Goal: Information Seeking & Learning: Check status

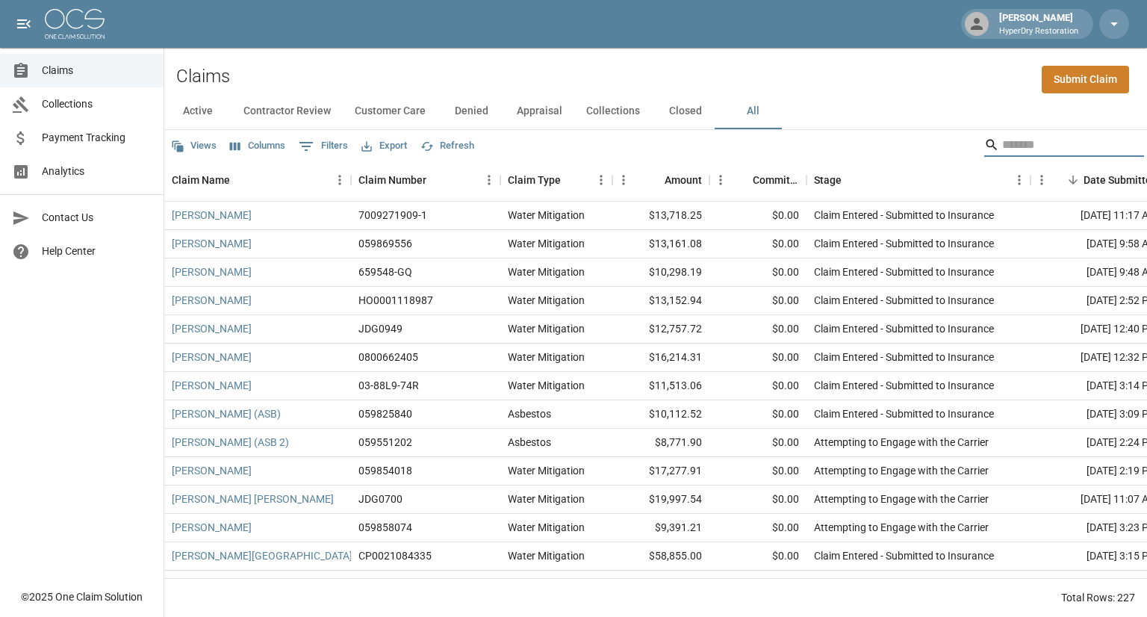
click at [1002, 146] on input "Search" at bounding box center [1062, 145] width 120 height 24
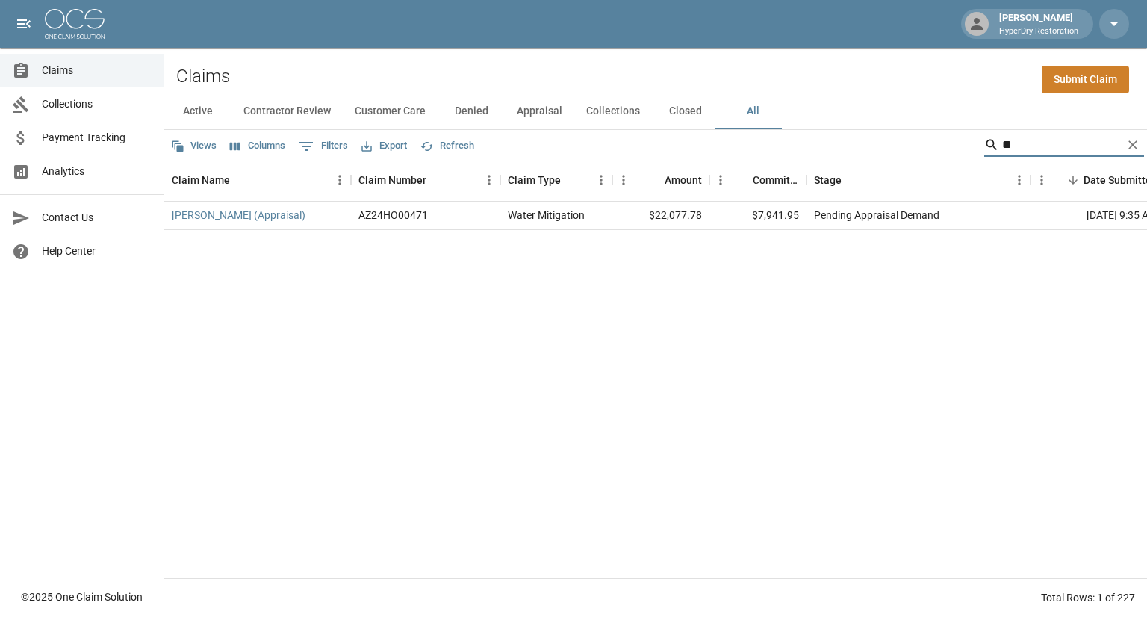
type input "*"
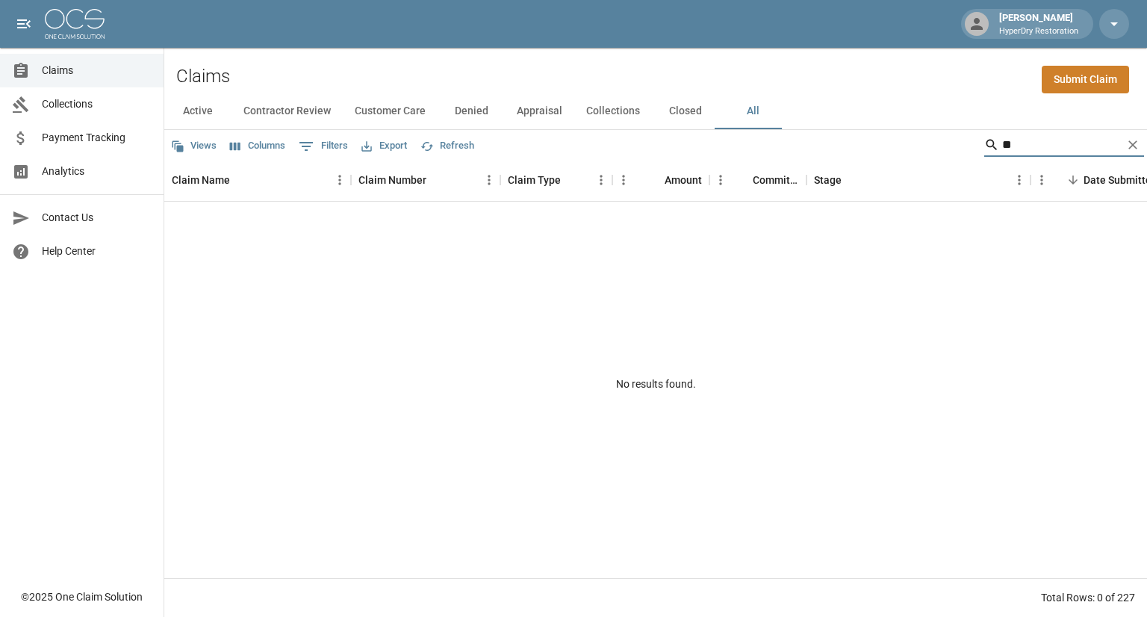
type input "*"
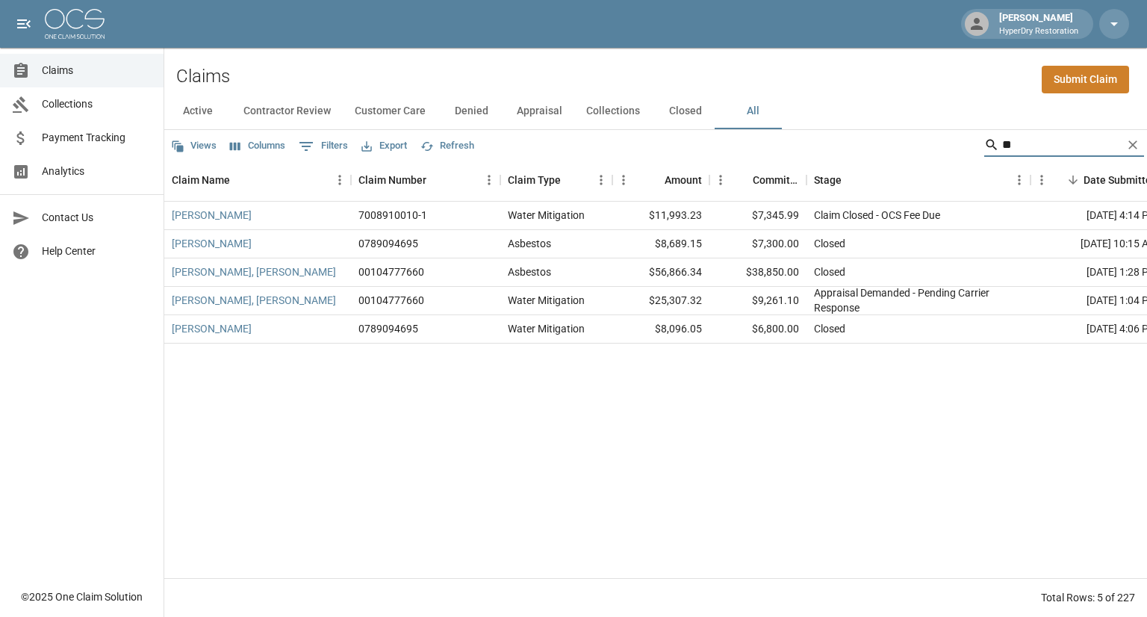
type input "*"
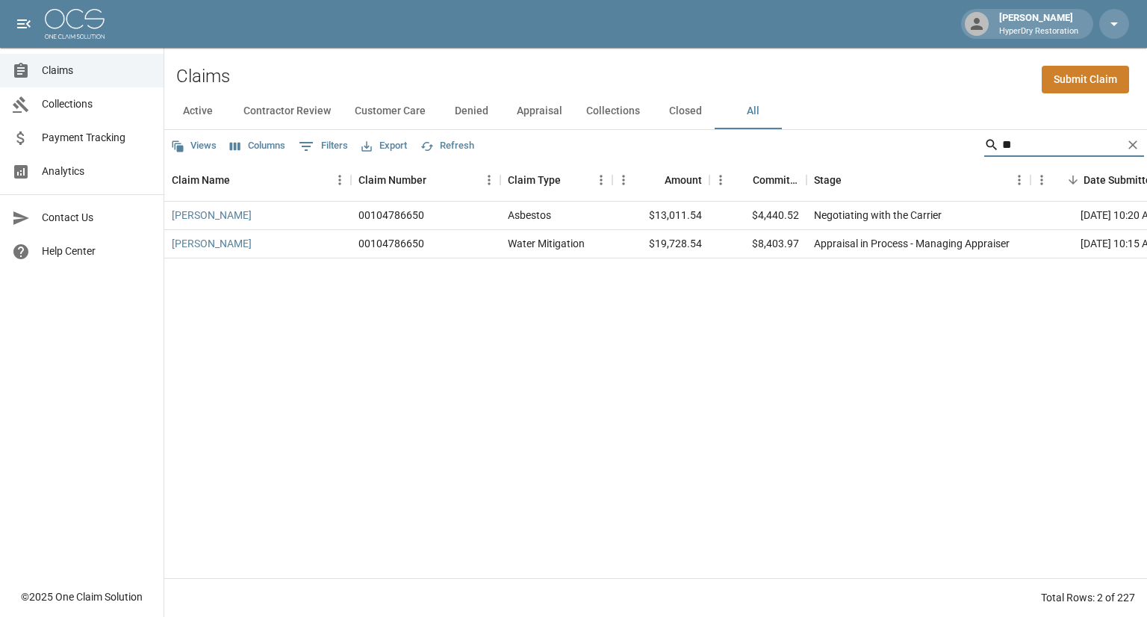
type input "*"
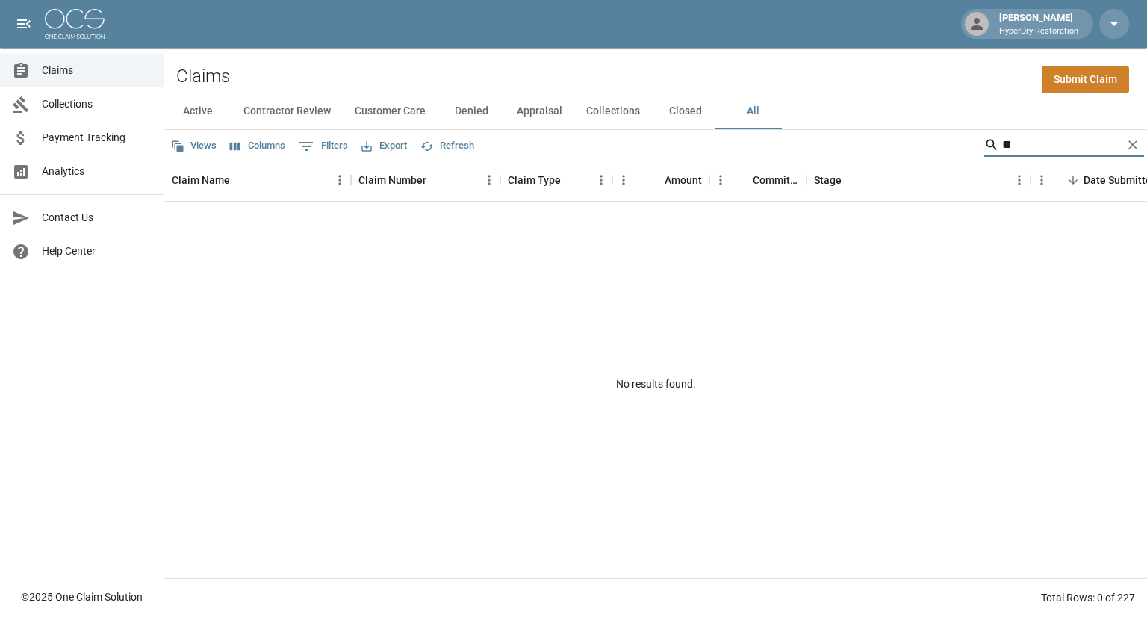
type input "*"
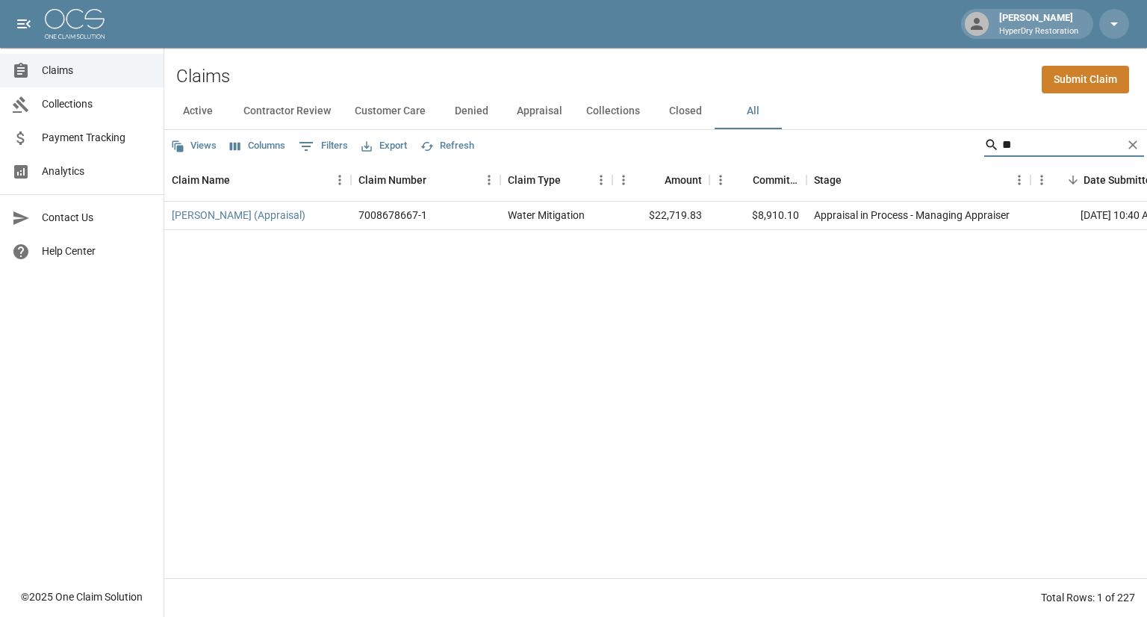
type input "*"
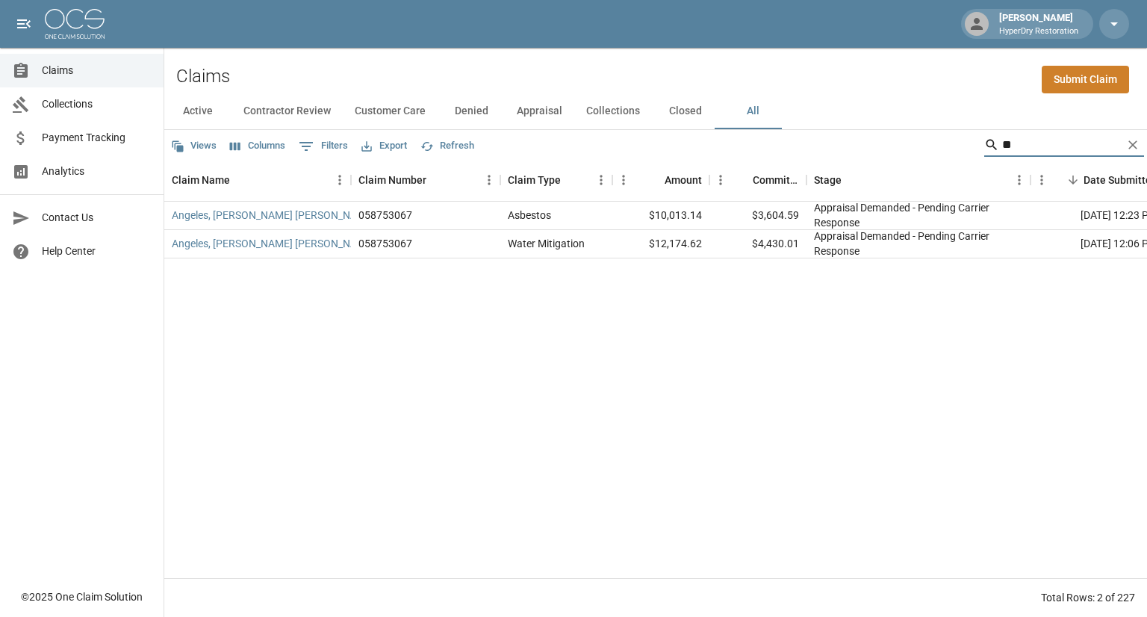
type input "*"
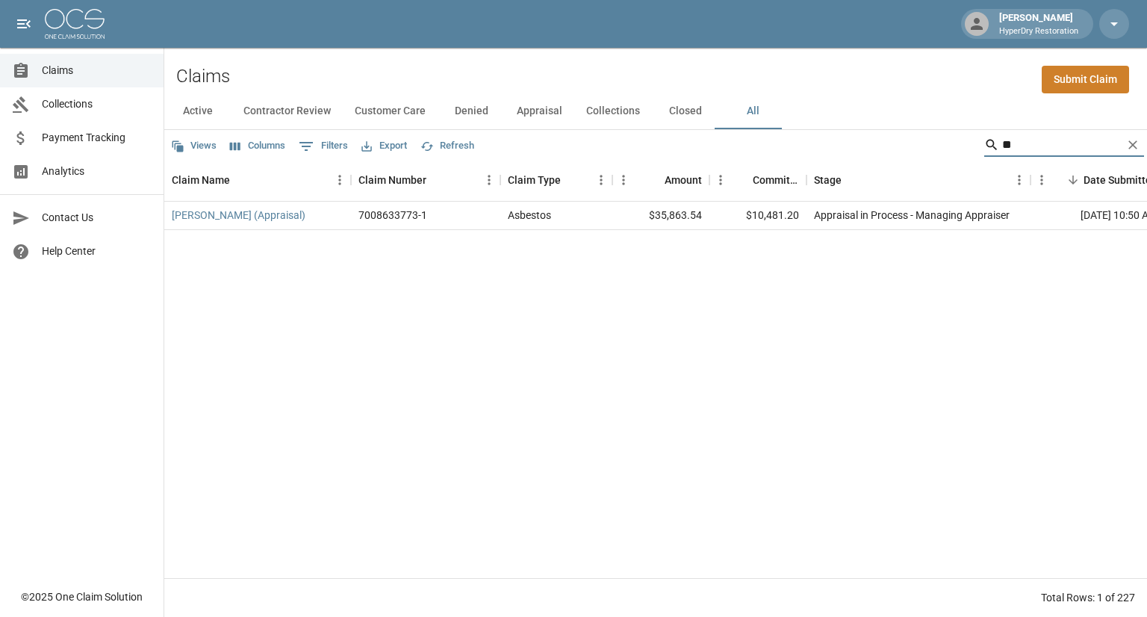
type input "*"
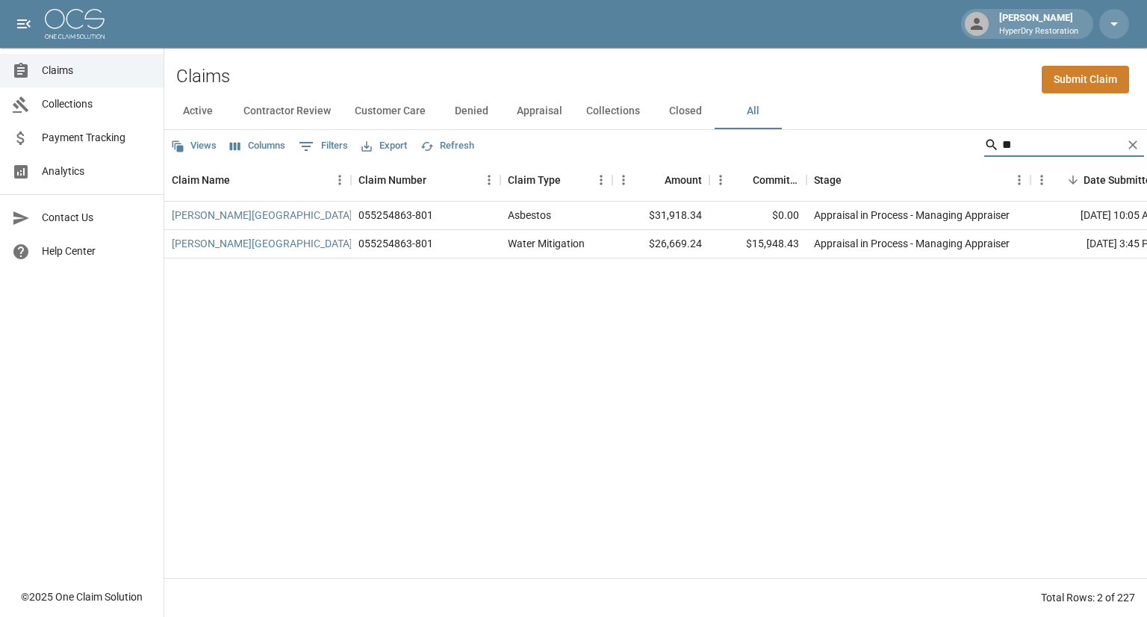
type input "*"
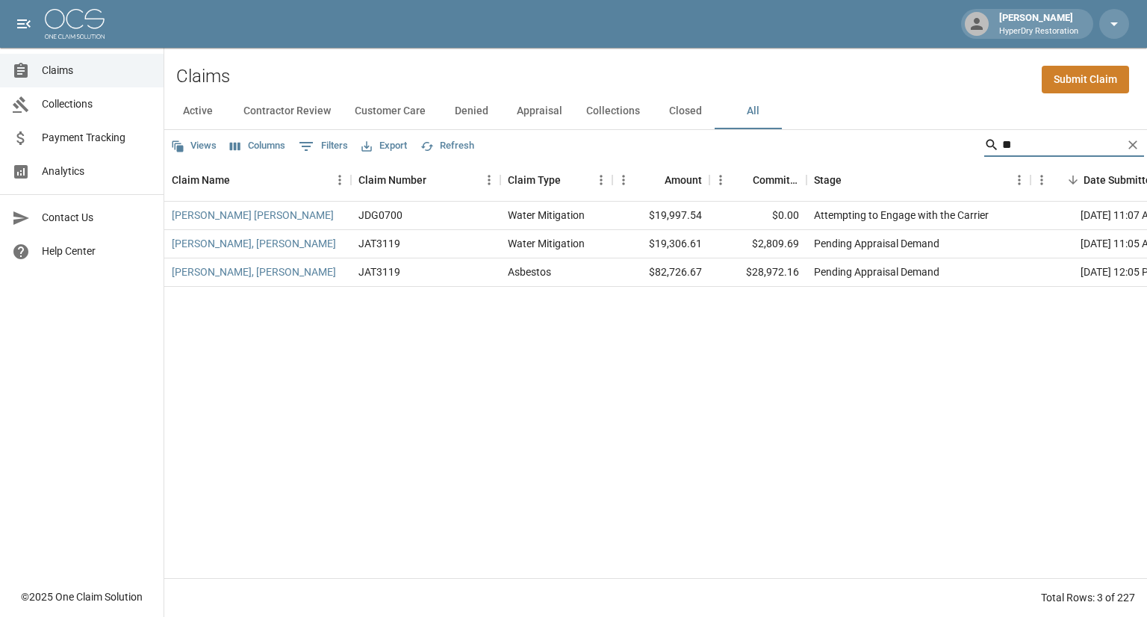
type input "*"
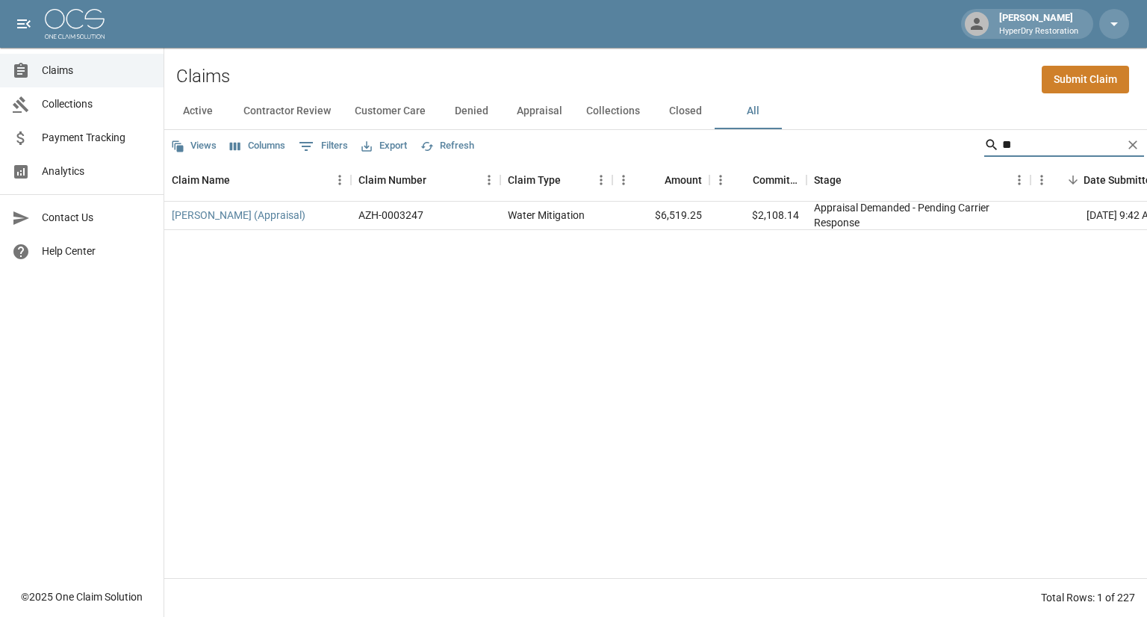
type input "*"
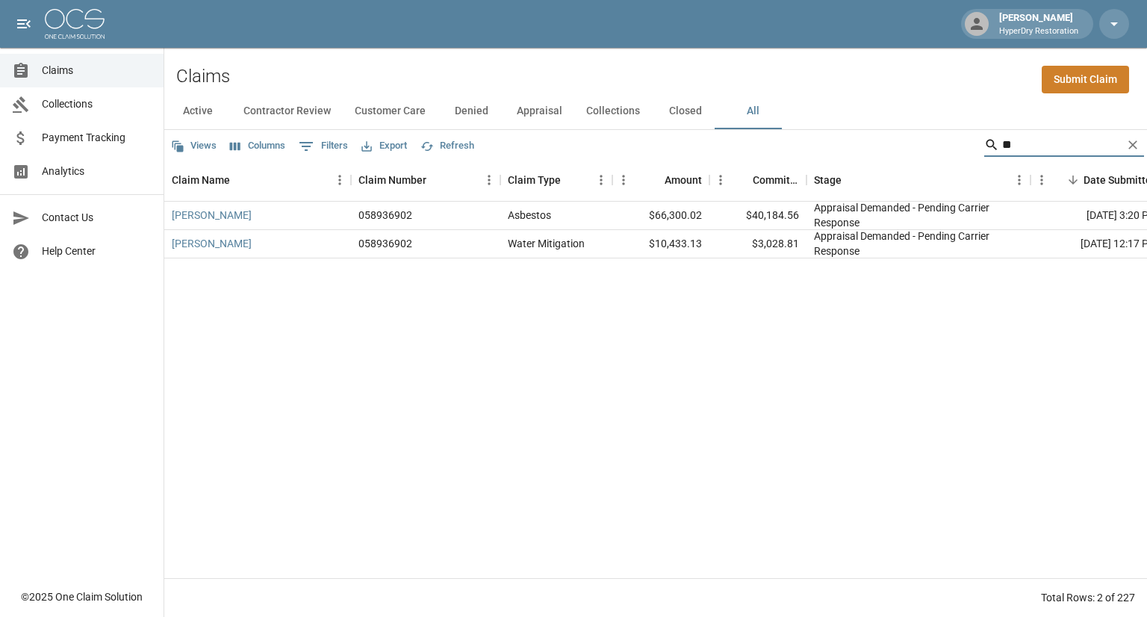
type input "*"
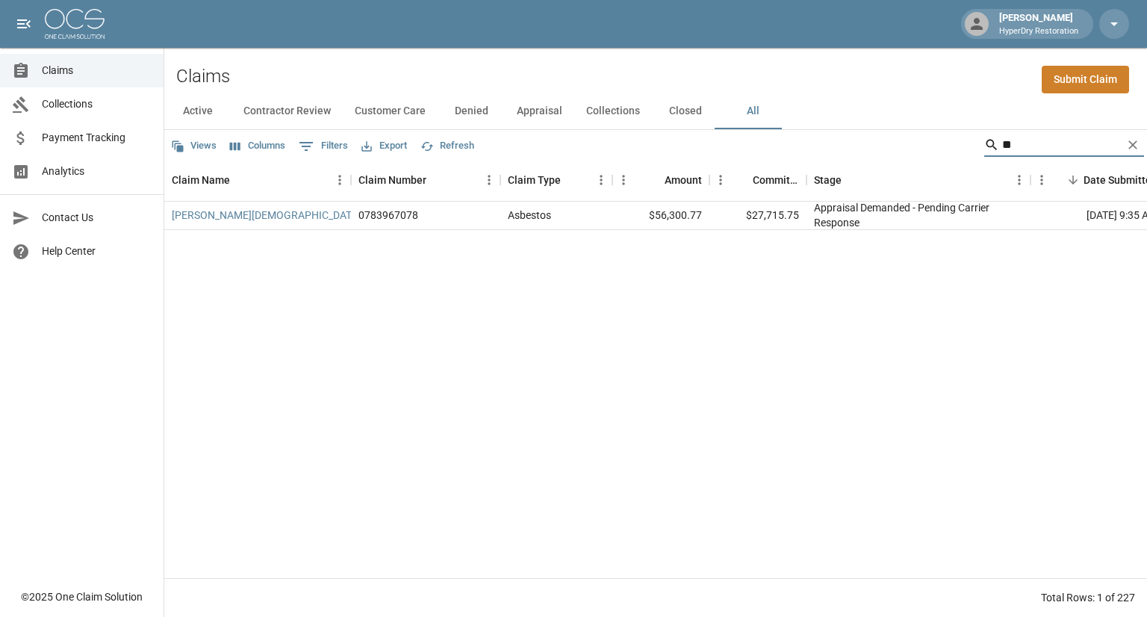
type input "*"
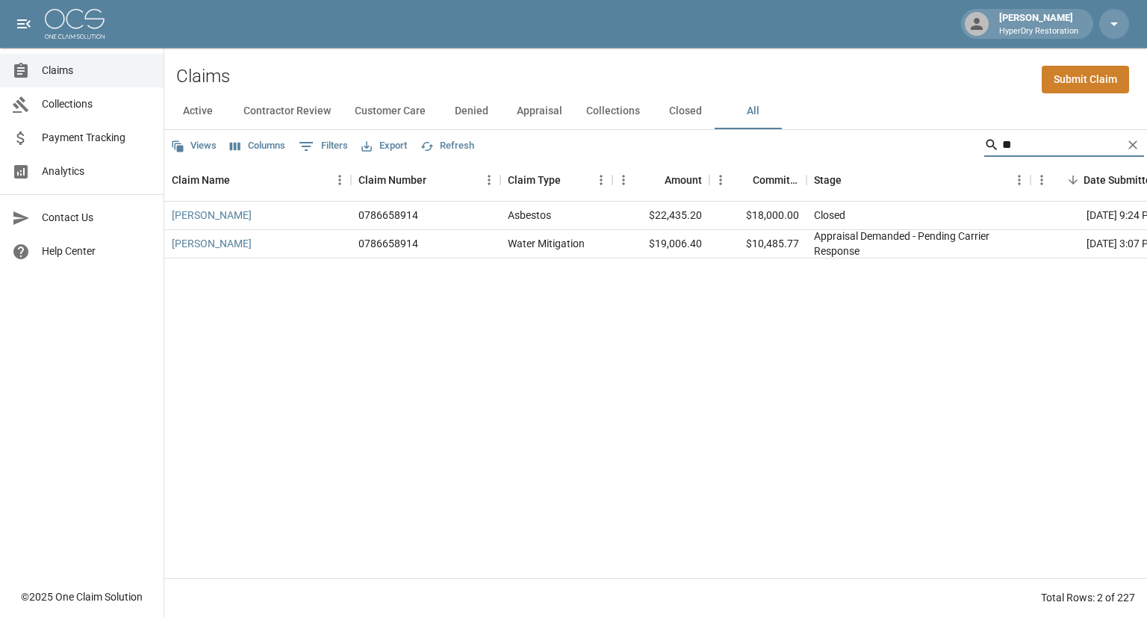
type input "*"
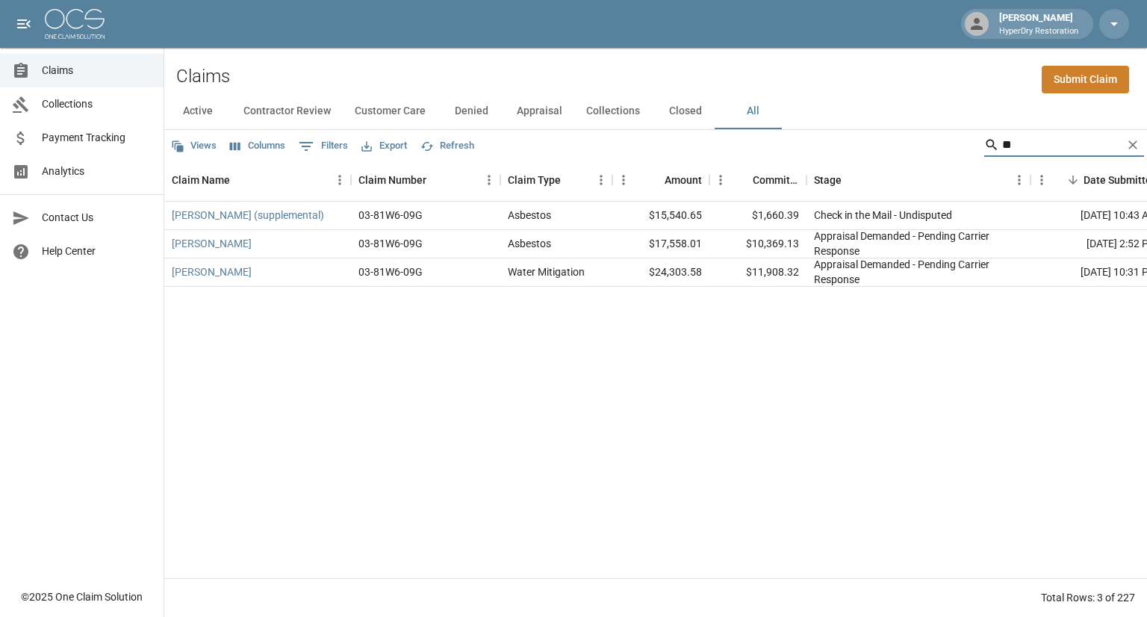
type input "*"
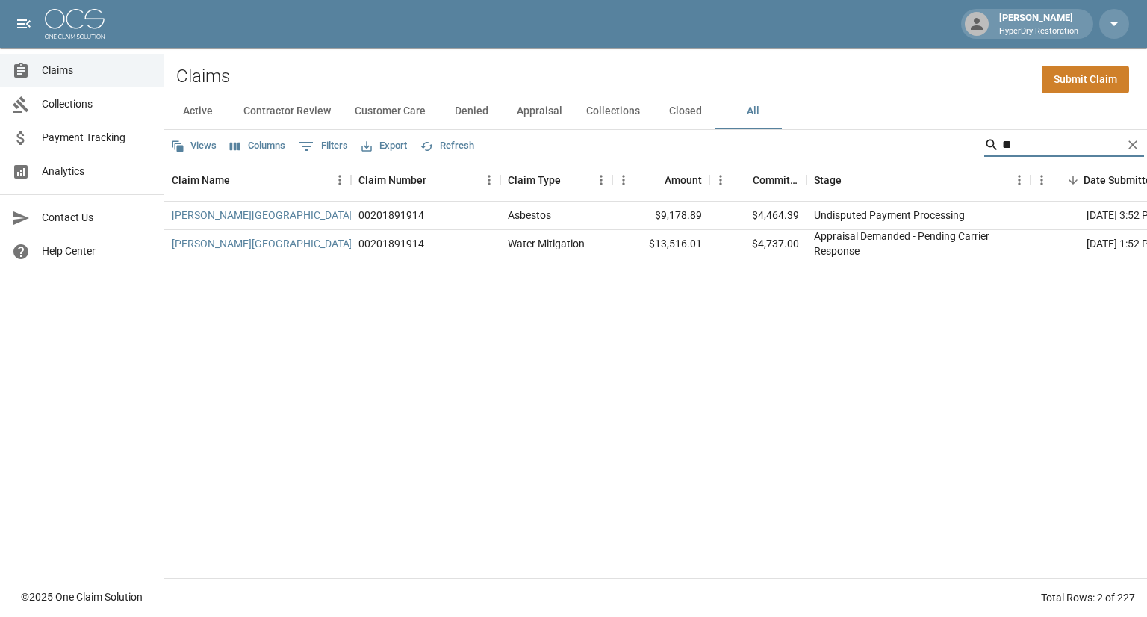
type input "*"
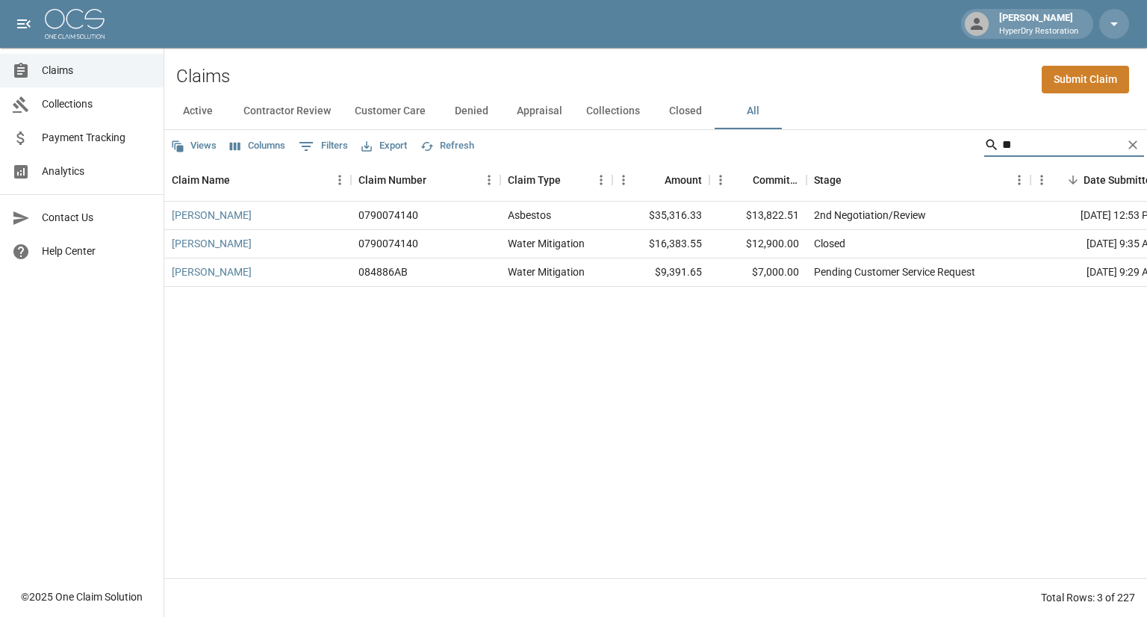
type input "*"
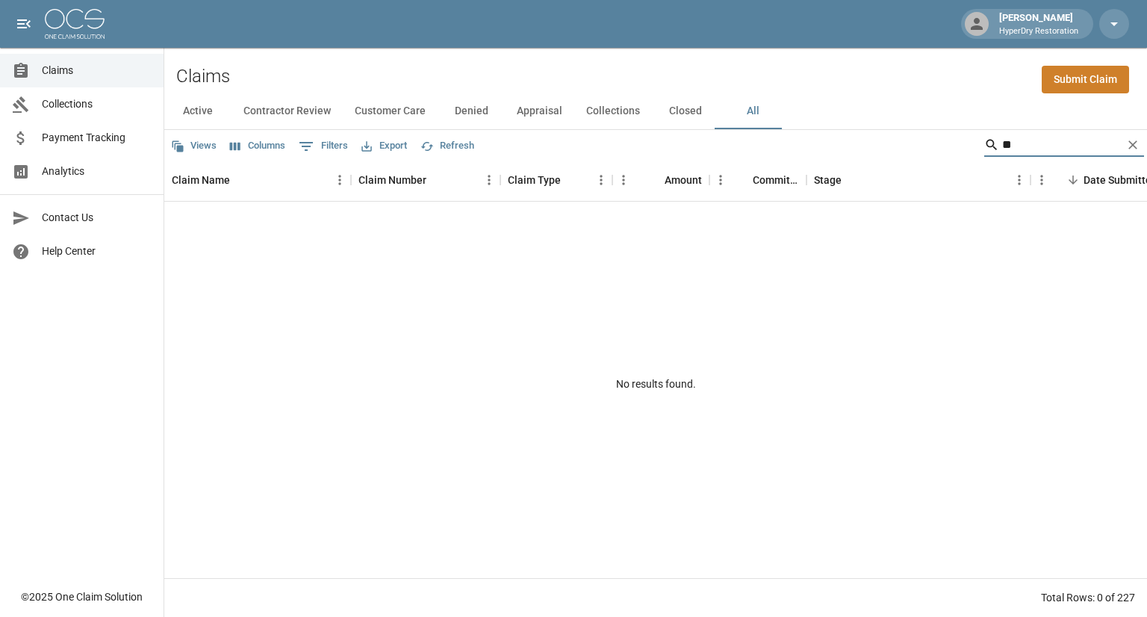
type input "*"
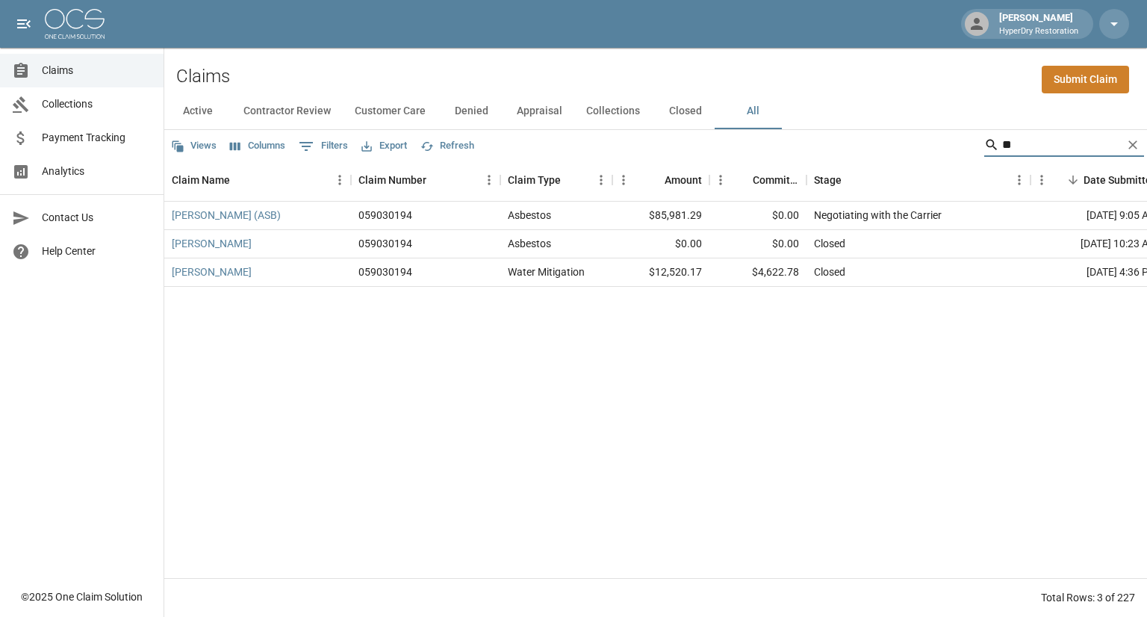
type input "*"
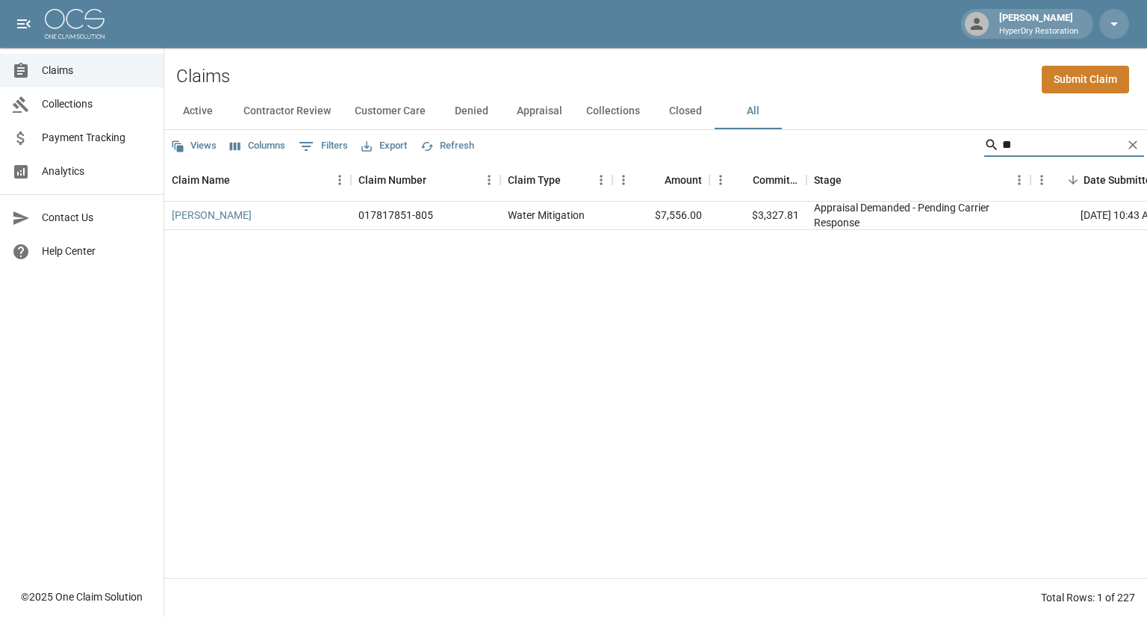
type input "*"
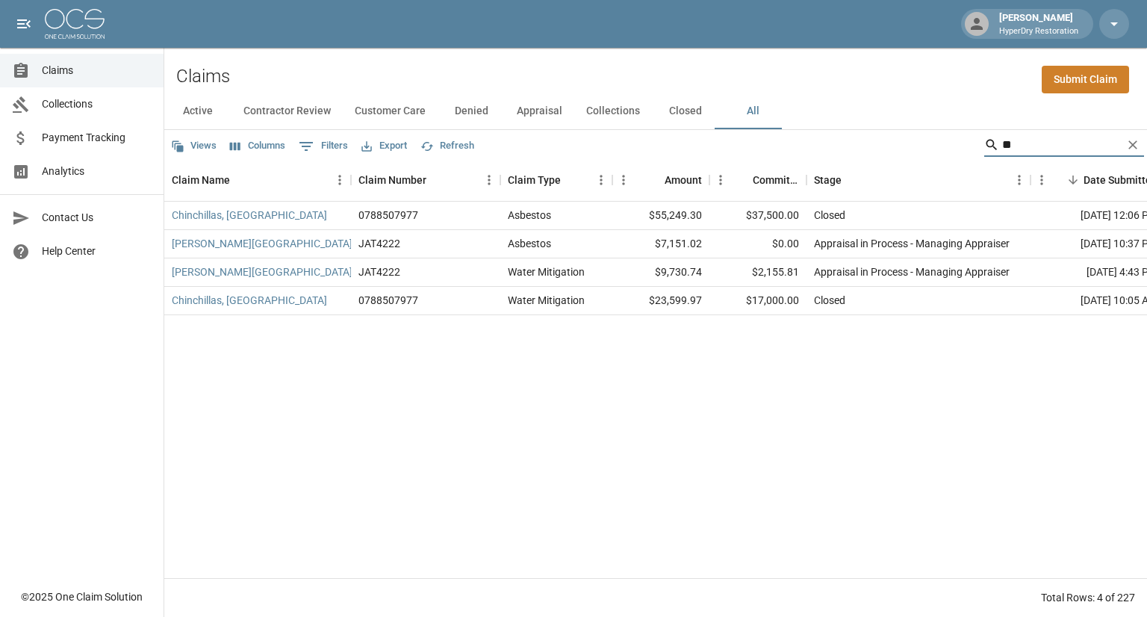
type input "*"
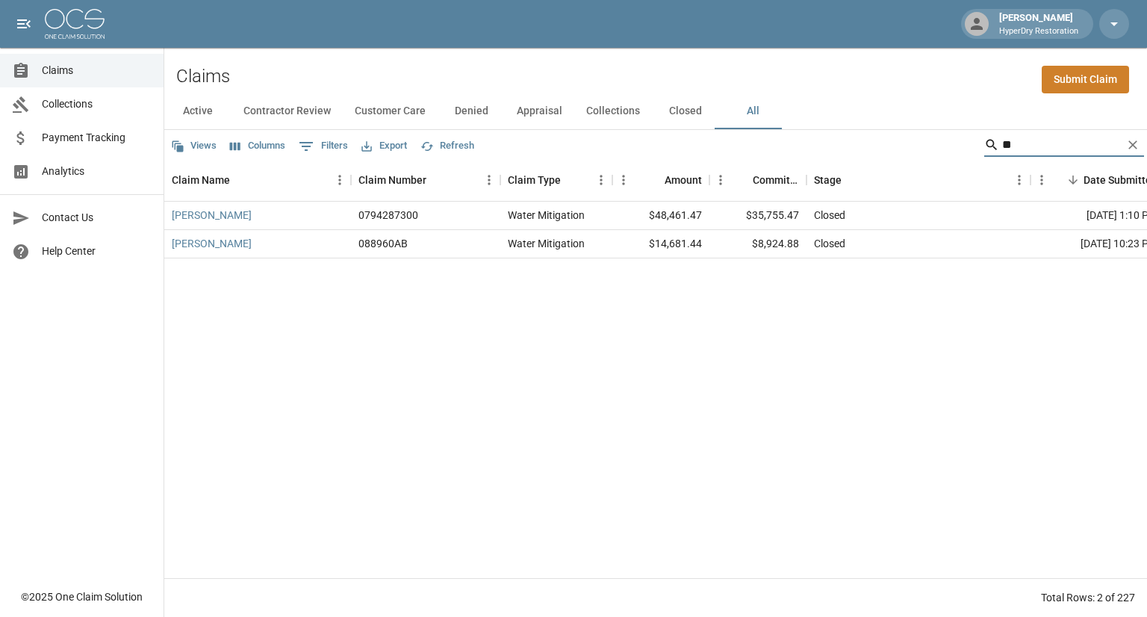
type input "*"
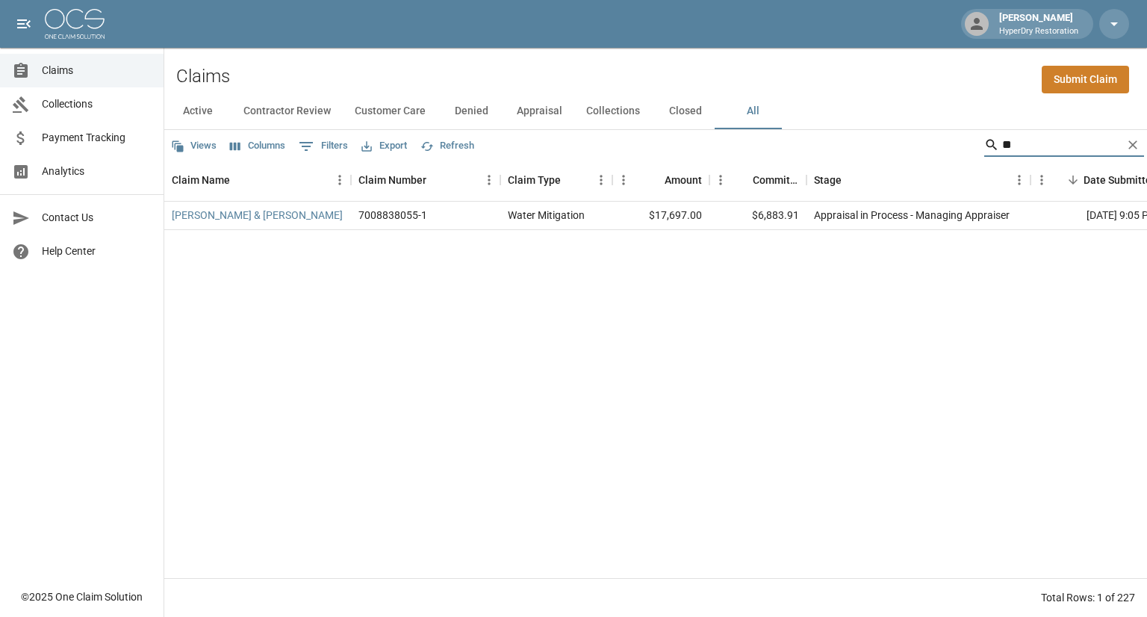
type input "*"
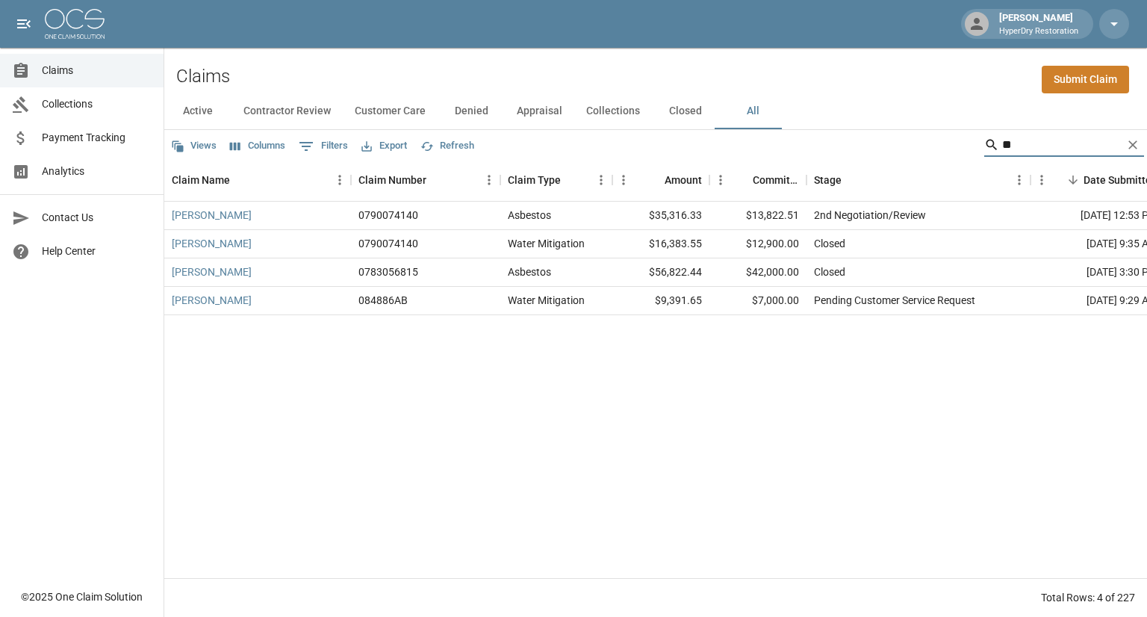
type input "*"
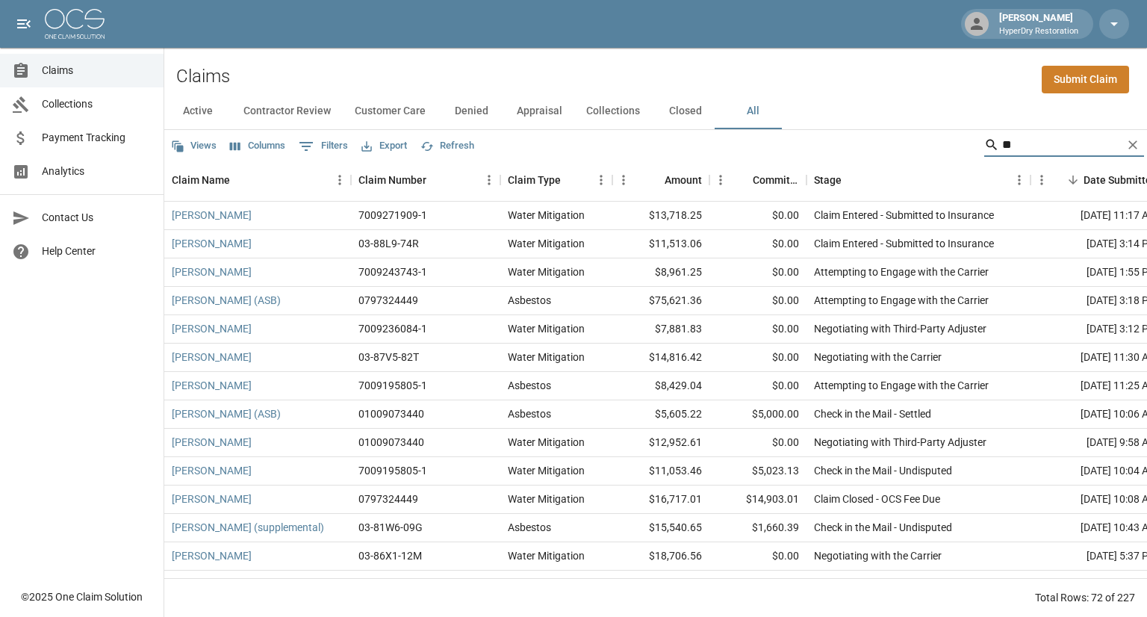
type input "*"
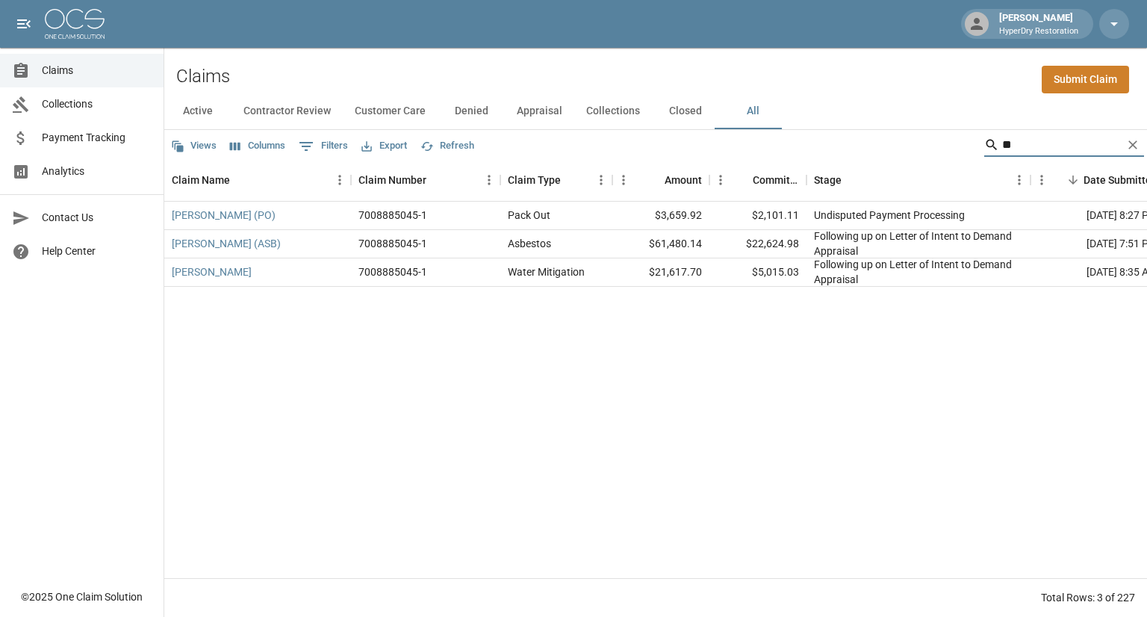
type input "*"
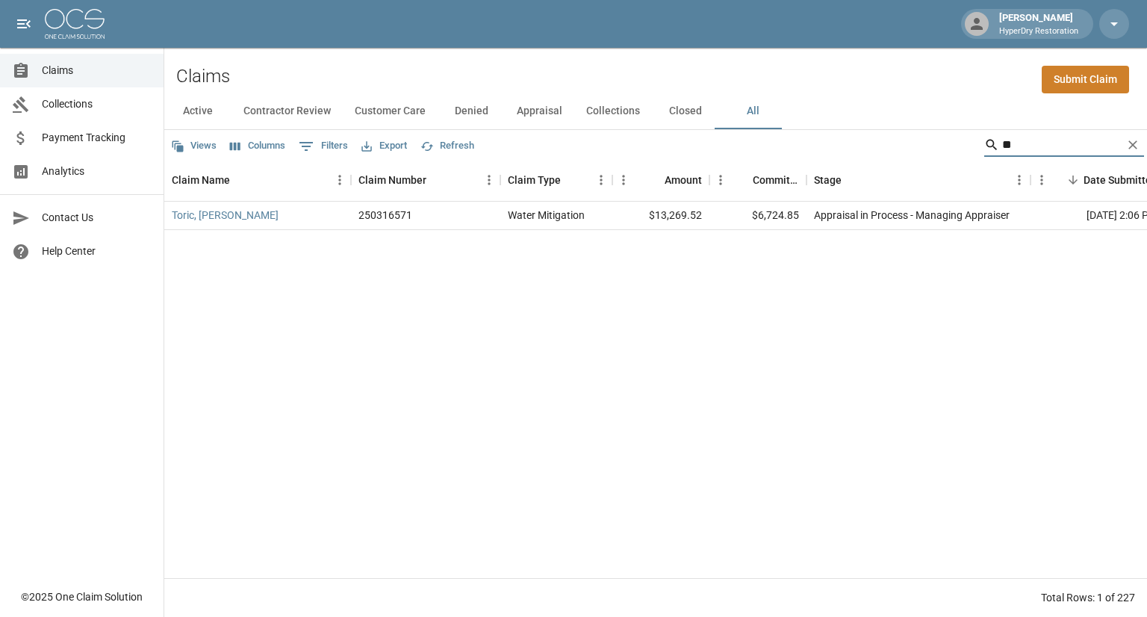
type input "*"
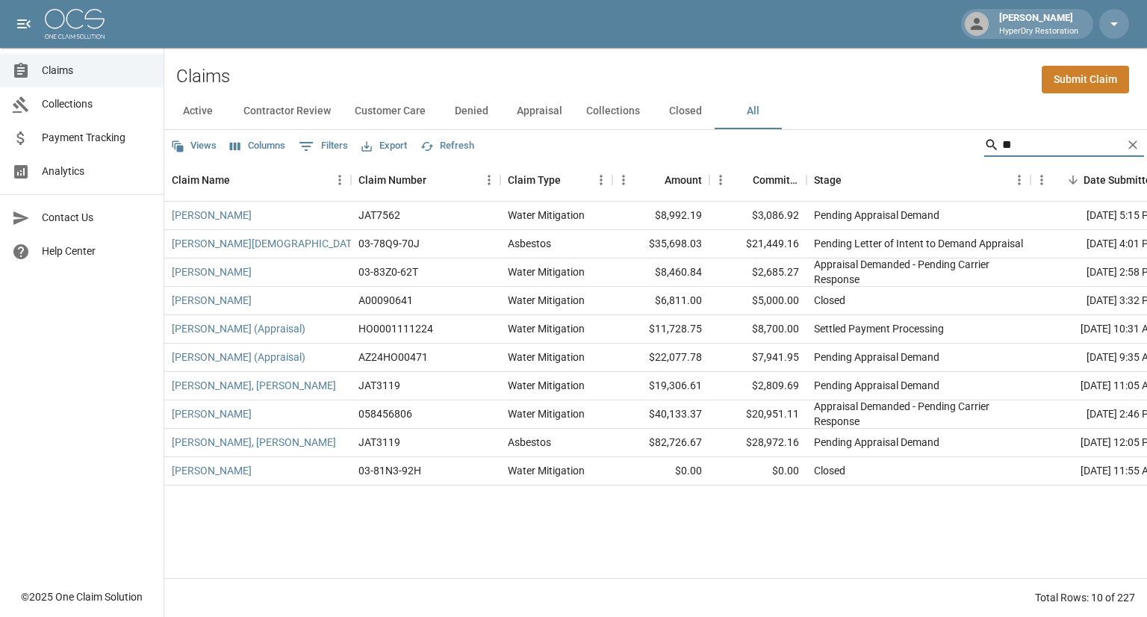
type input "*"
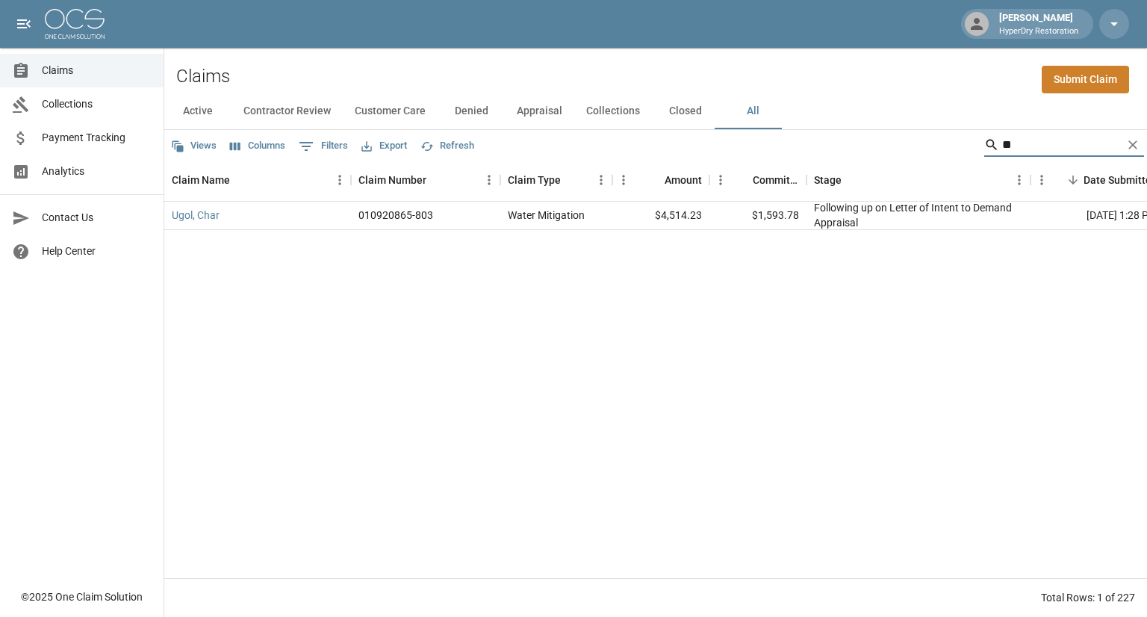
type input "*"
type input "**********"
click at [232, 217] on link "[PERSON_NAME]" at bounding box center [212, 215] width 80 height 15
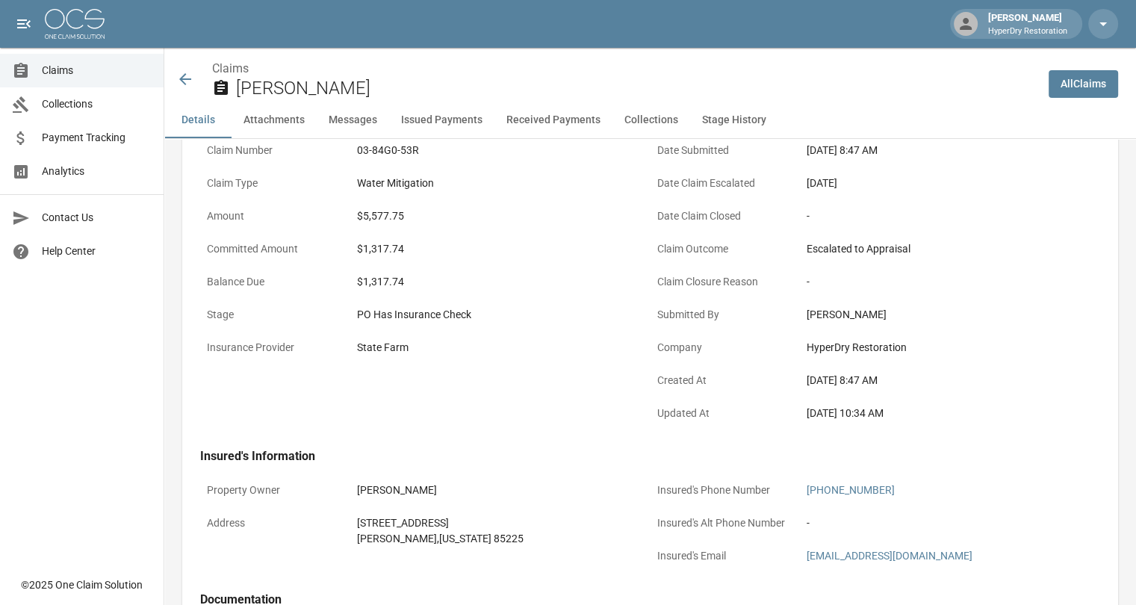
scroll to position [125, 0]
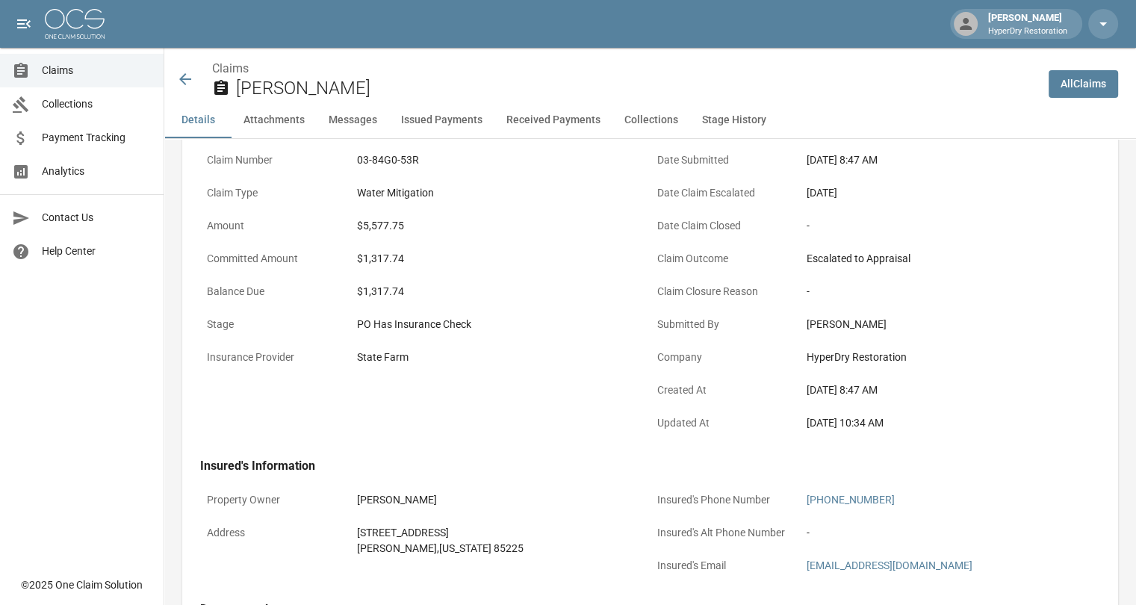
click at [187, 75] on icon at bounding box center [185, 79] width 18 height 18
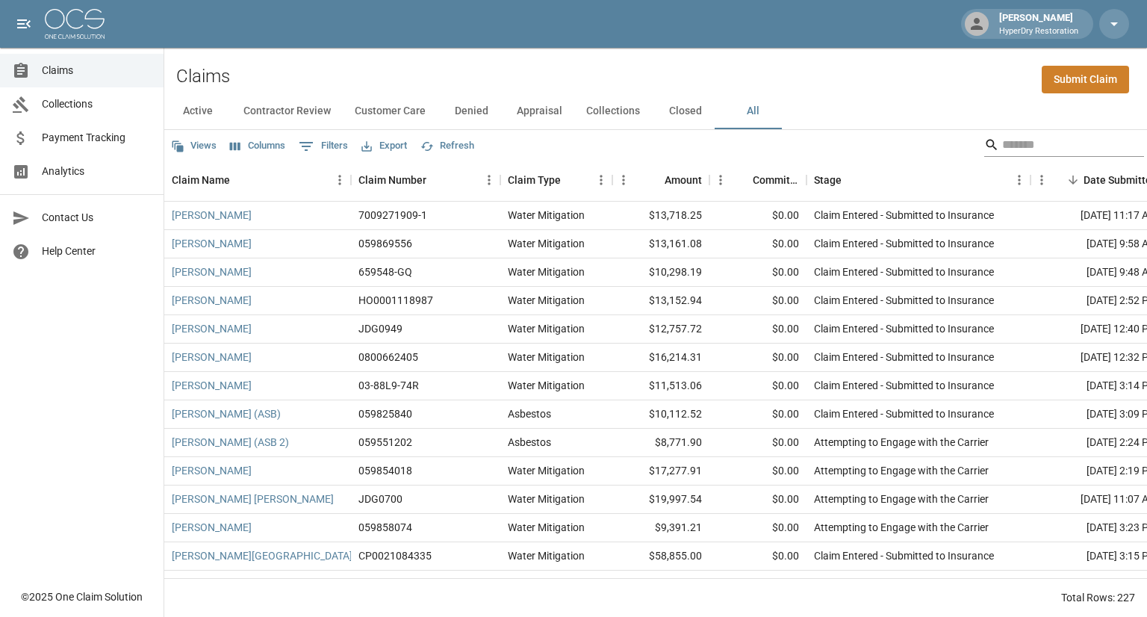
click at [985, 135] on div "Search" at bounding box center [1065, 145] width 160 height 24
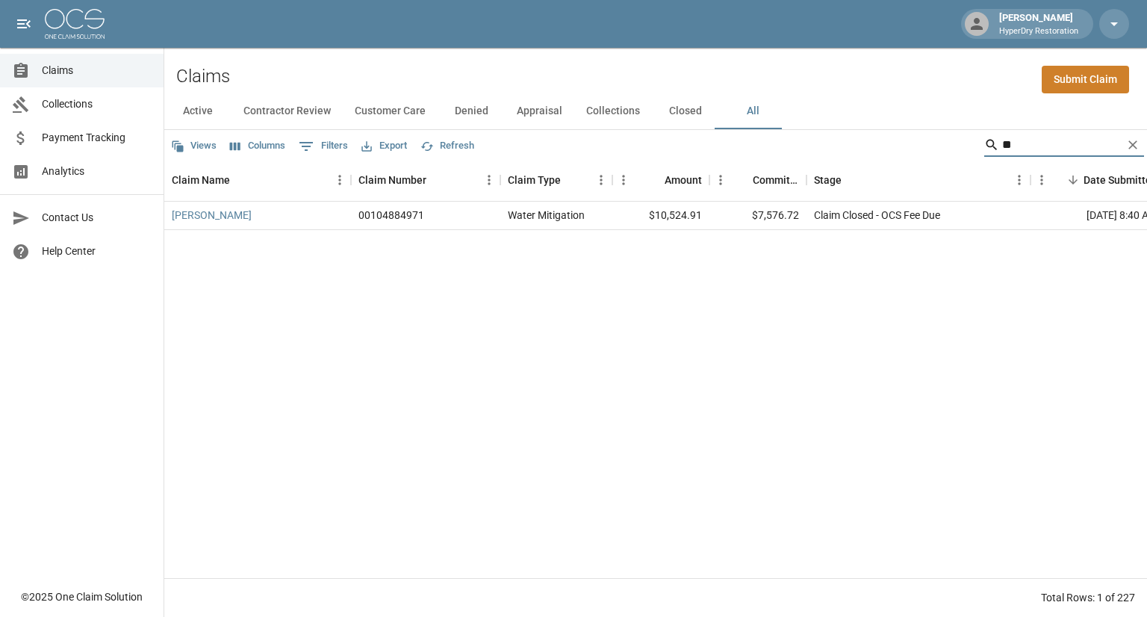
type input "*"
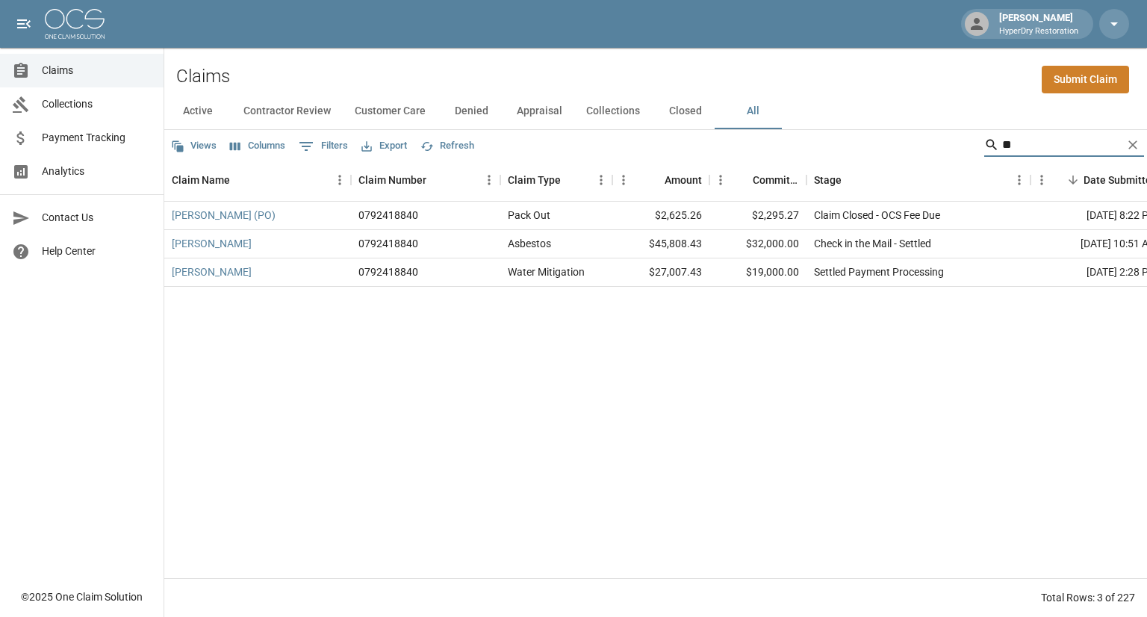
type input "*"
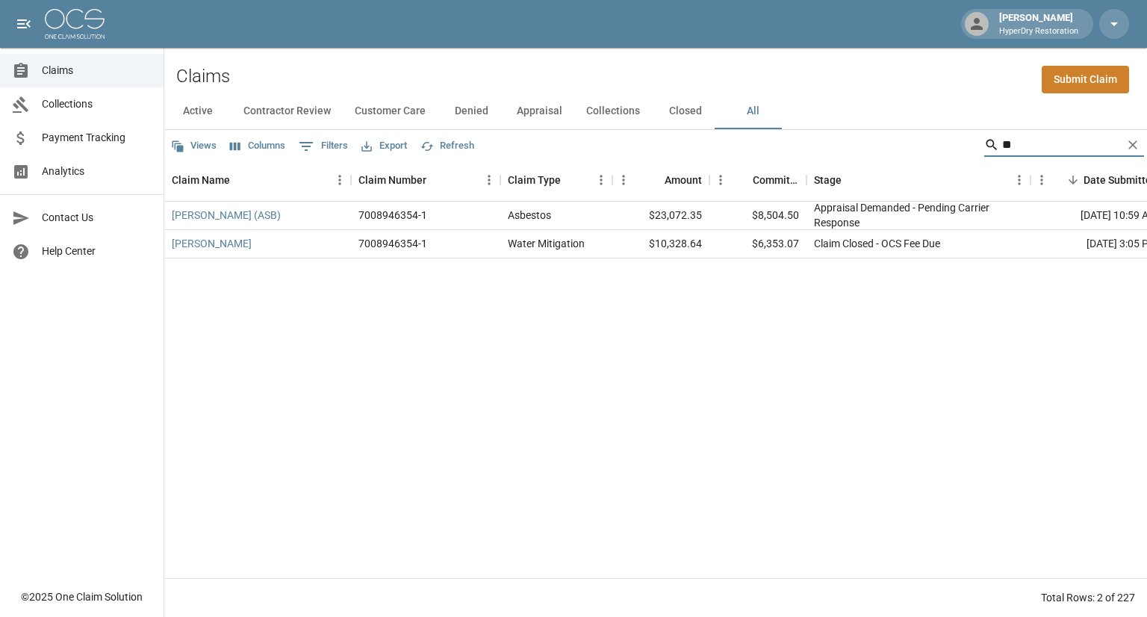
type input "*"
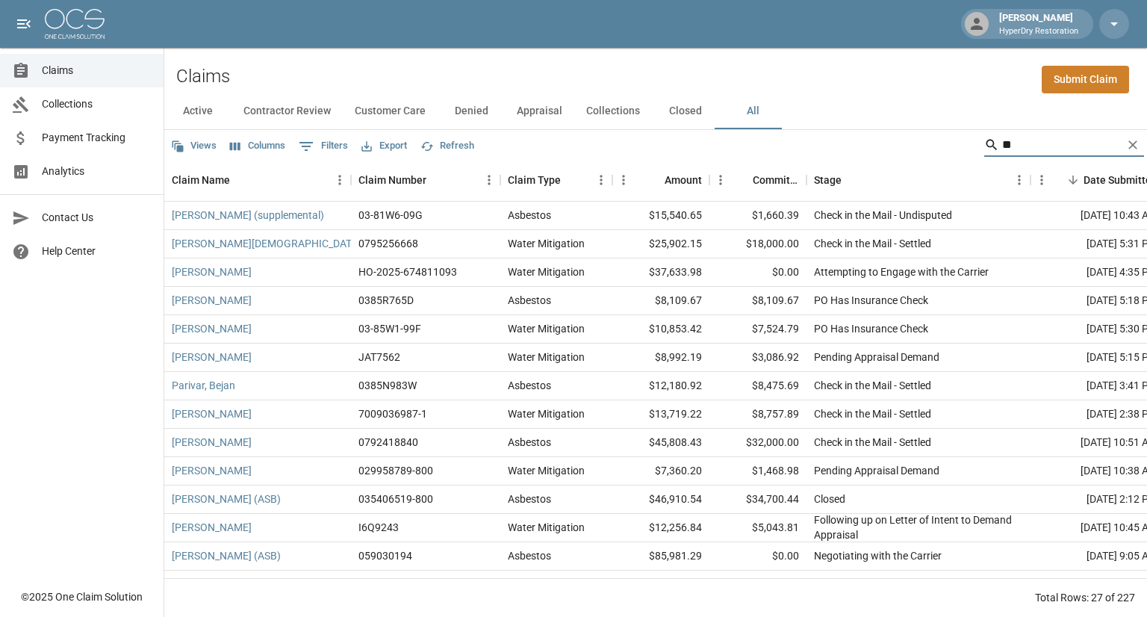
type input "*"
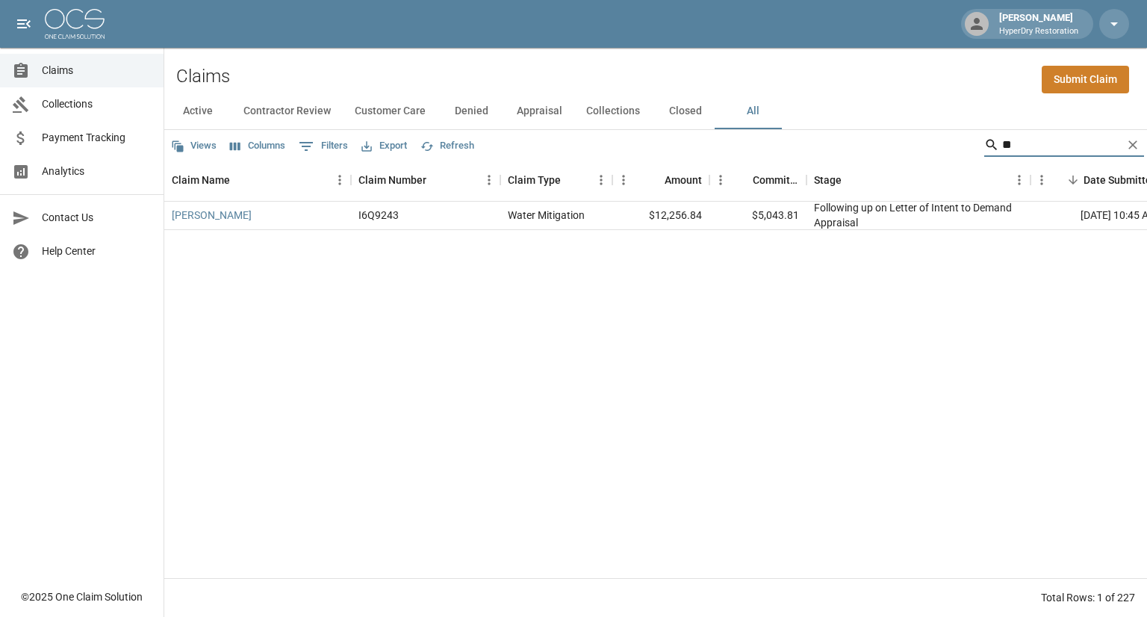
type input "*"
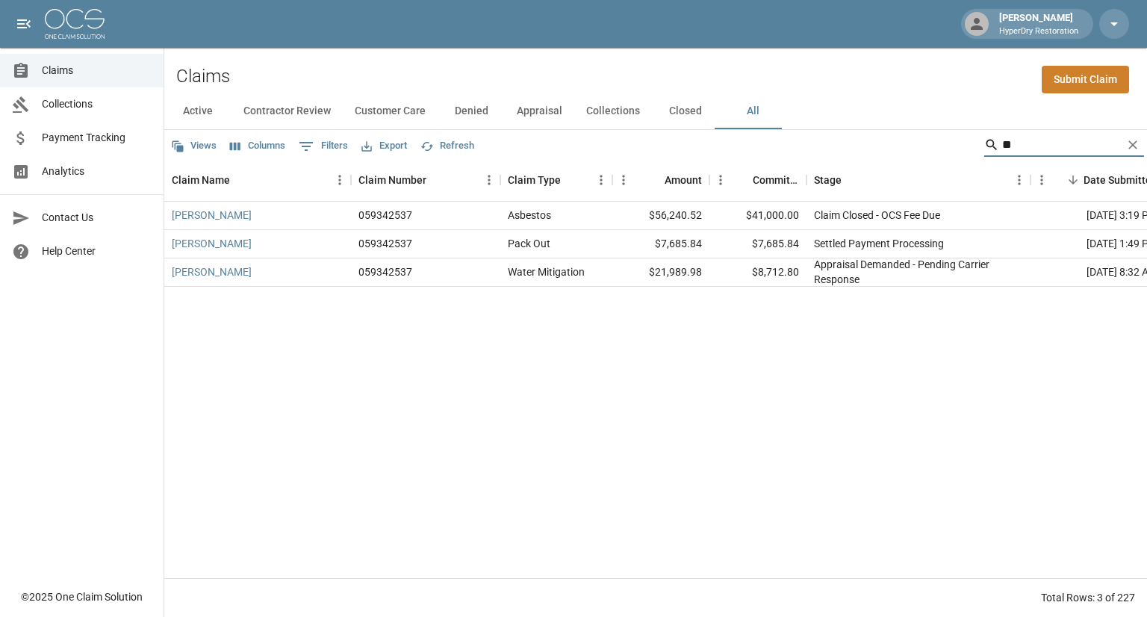
type input "*"
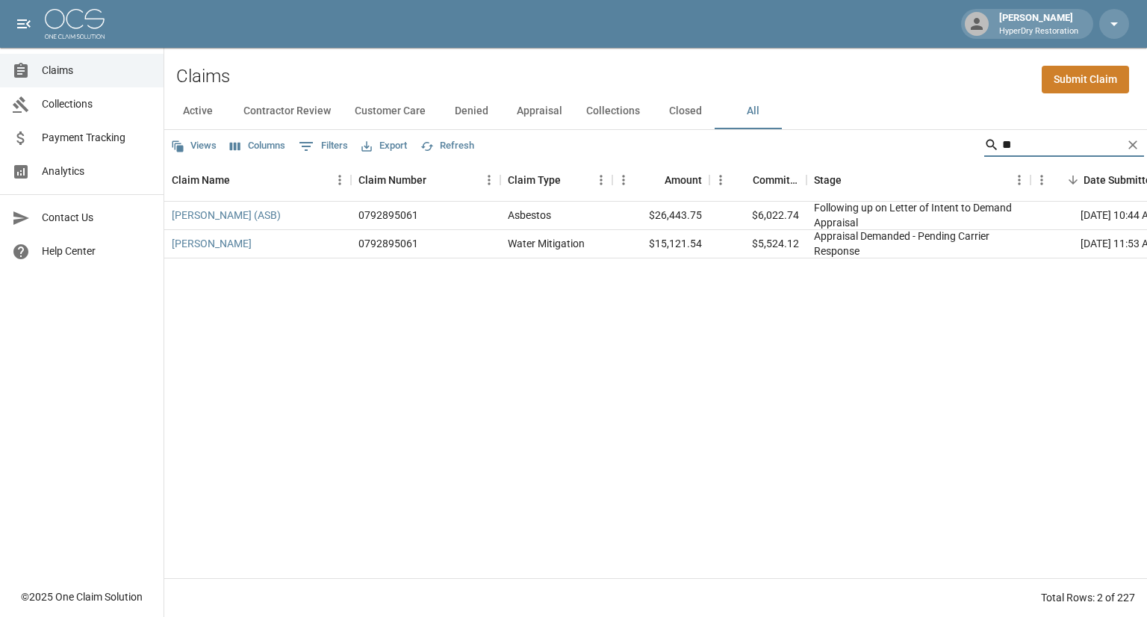
type input "*"
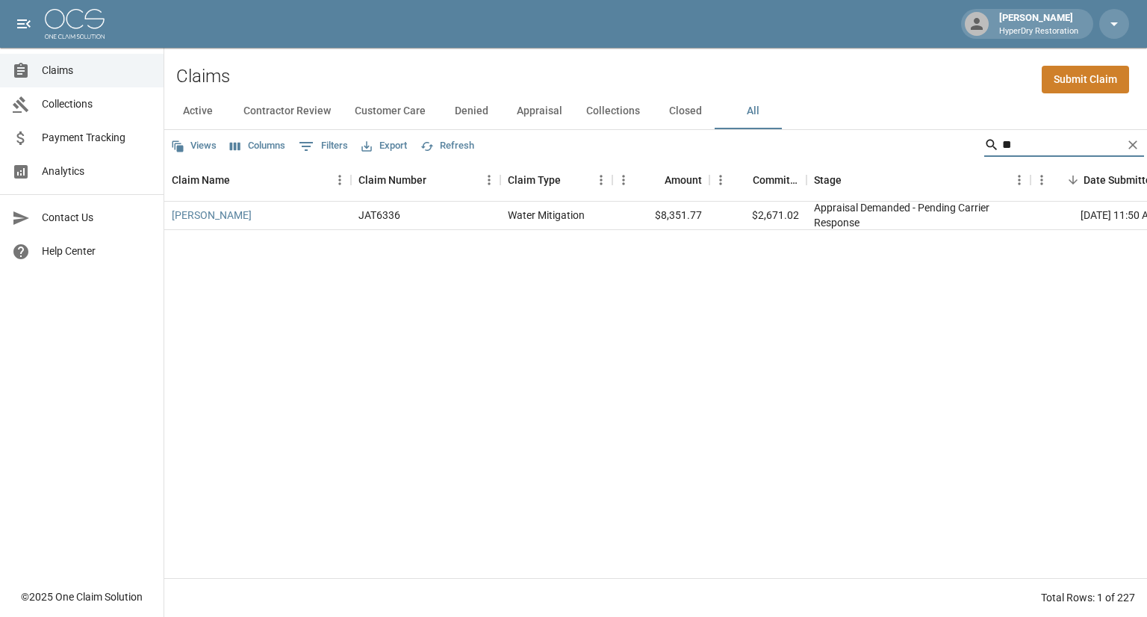
type input "*"
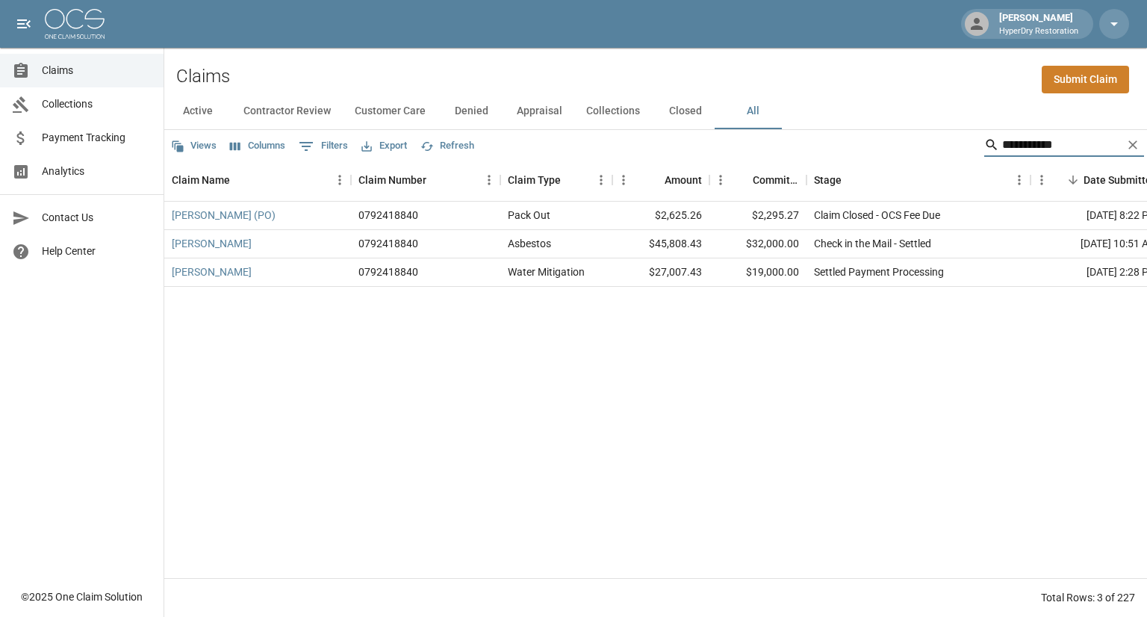
type input "**********"
click at [673, 66] on div "Claims Submit Claim" at bounding box center [655, 71] width 983 height 46
drag, startPoint x: 1061, startPoint y: 137, endPoint x: 738, endPoint y: 178, distance: 325.3
click at [738, 178] on div "**********" at bounding box center [655, 373] width 983 height 487
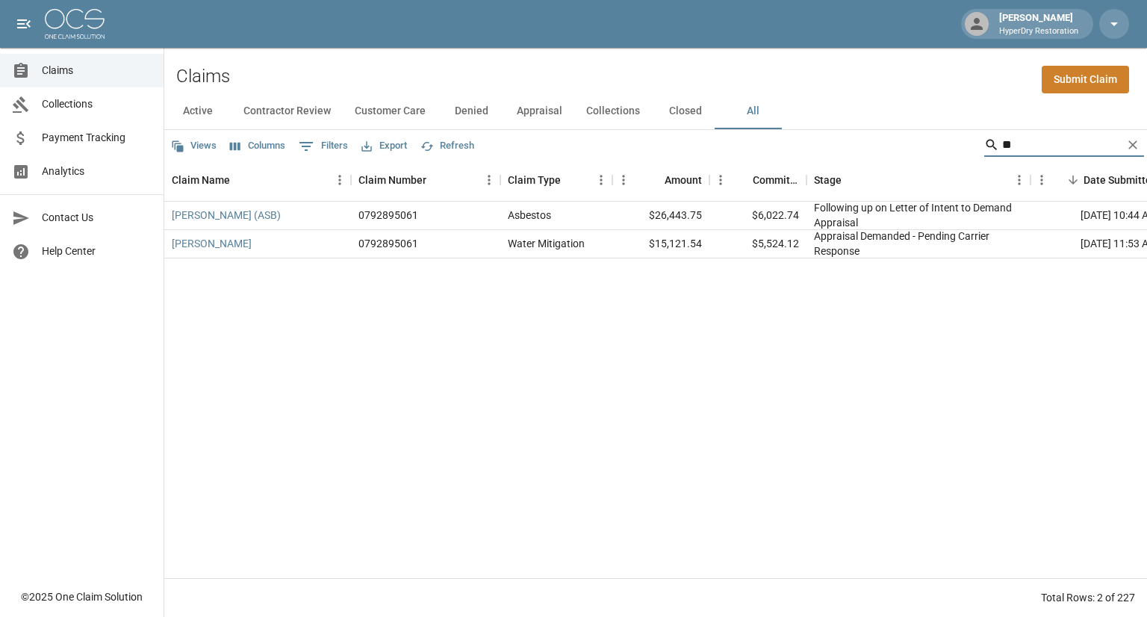
type input "*"
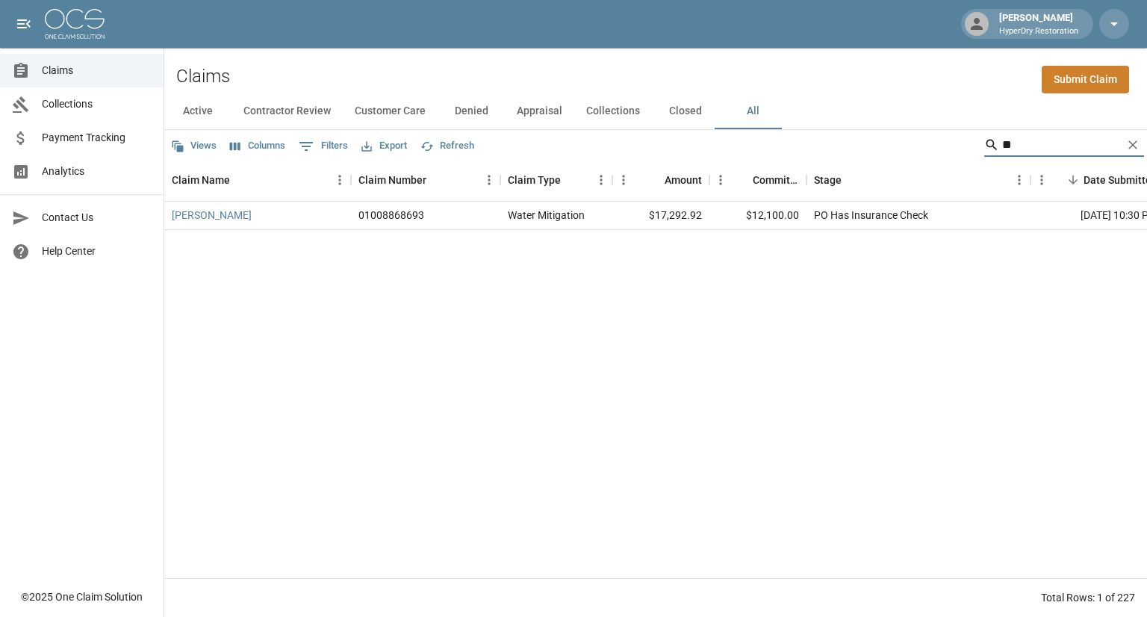
type input "*"
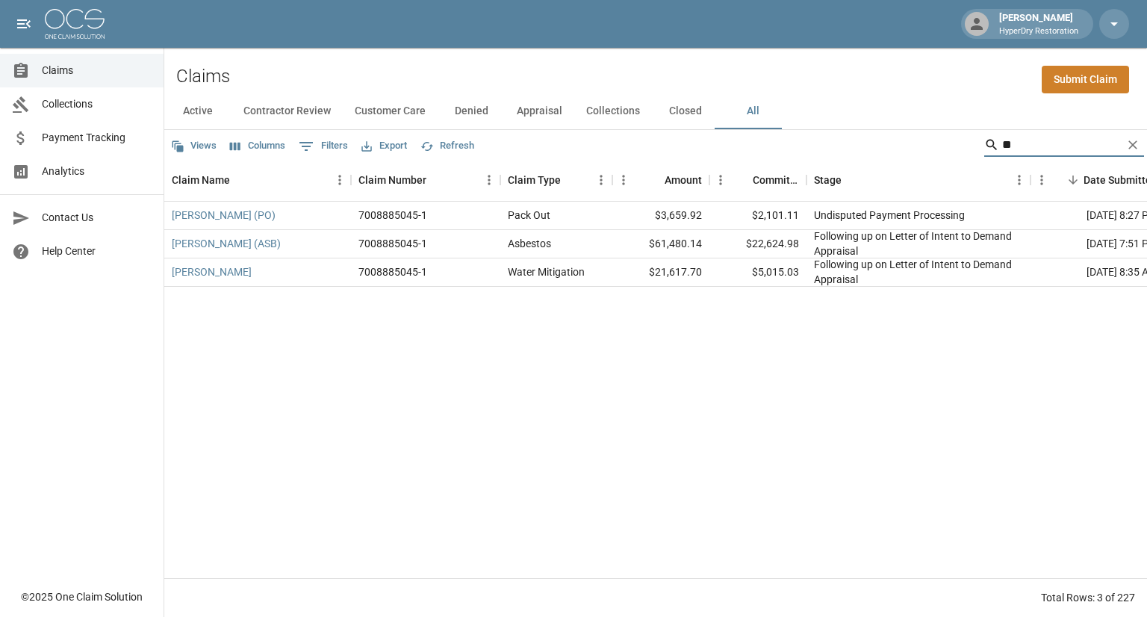
type input "*"
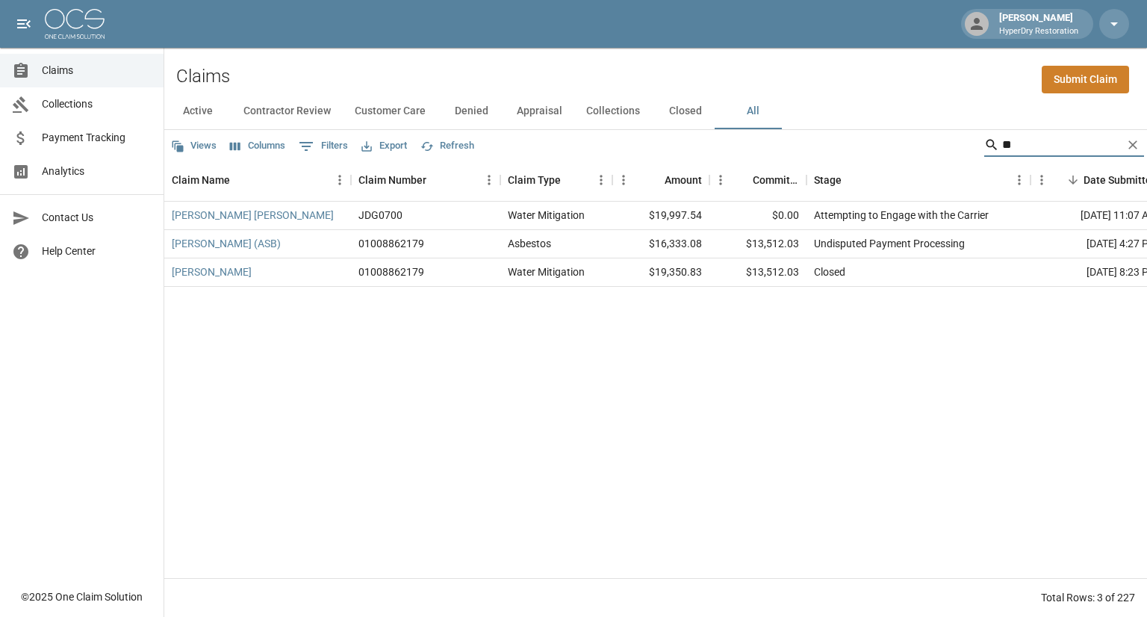
type input "*"
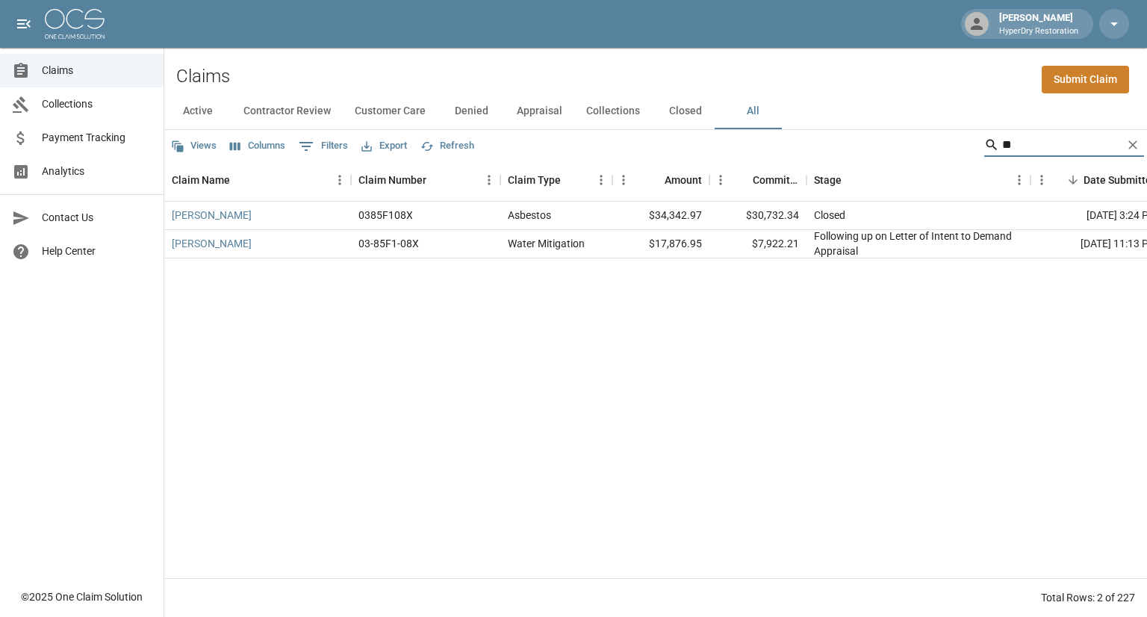
type input "*"
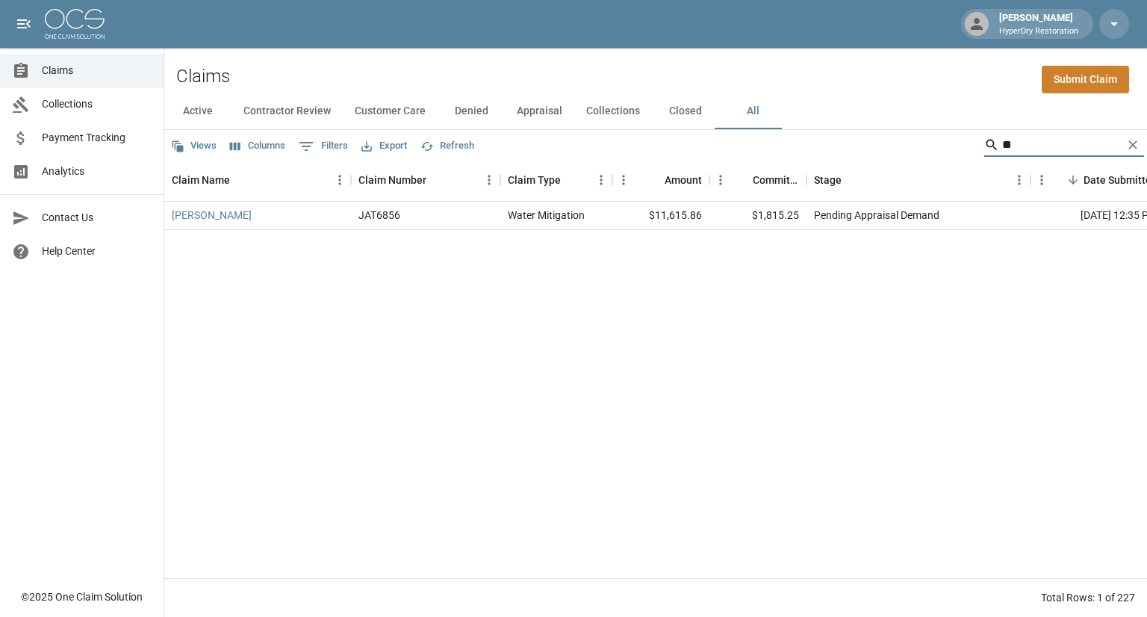
type input "*"
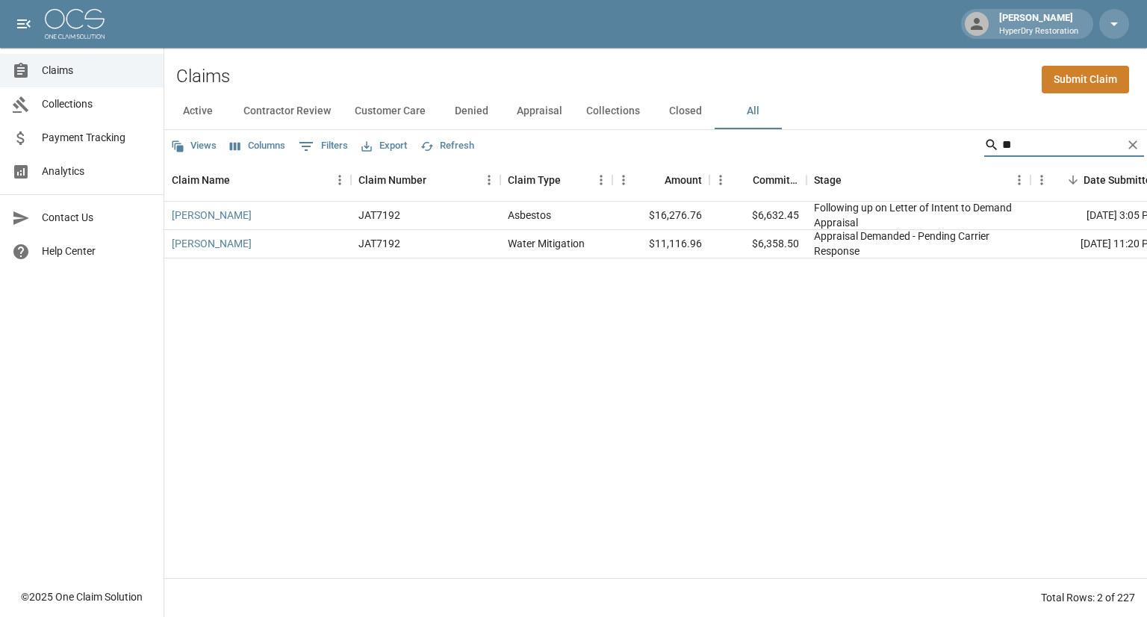
type input "*"
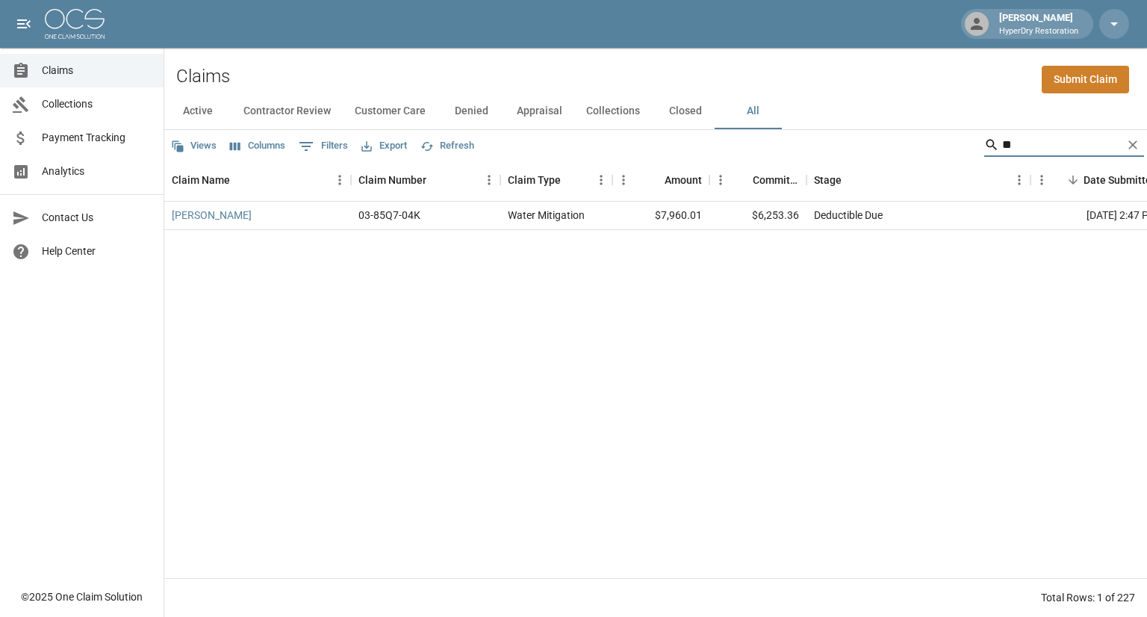
type input "*"
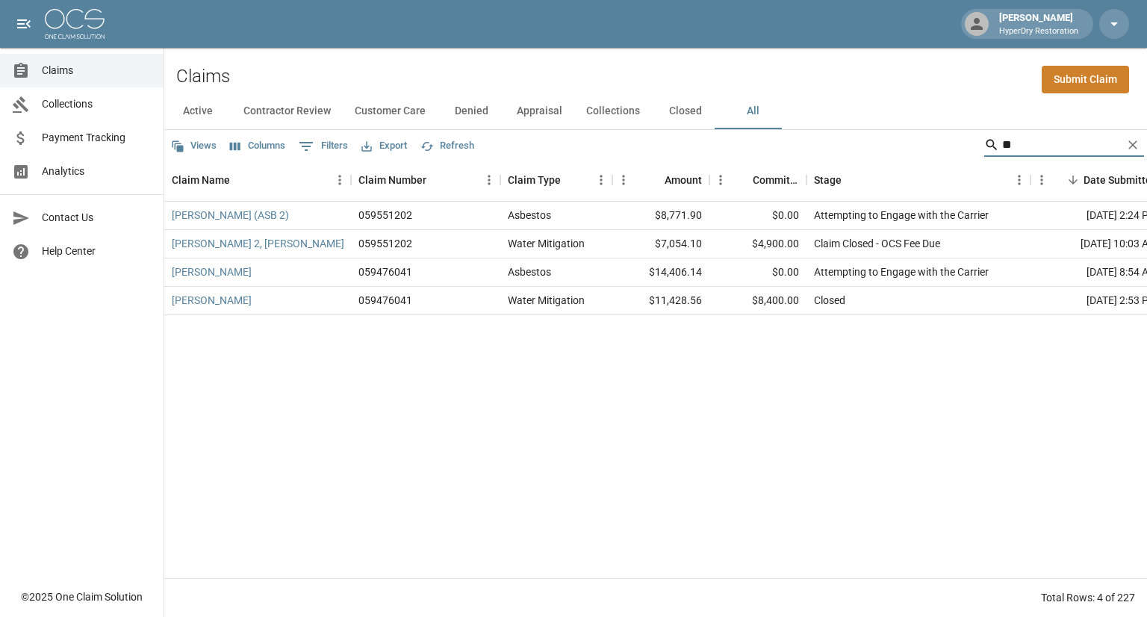
type input "*"
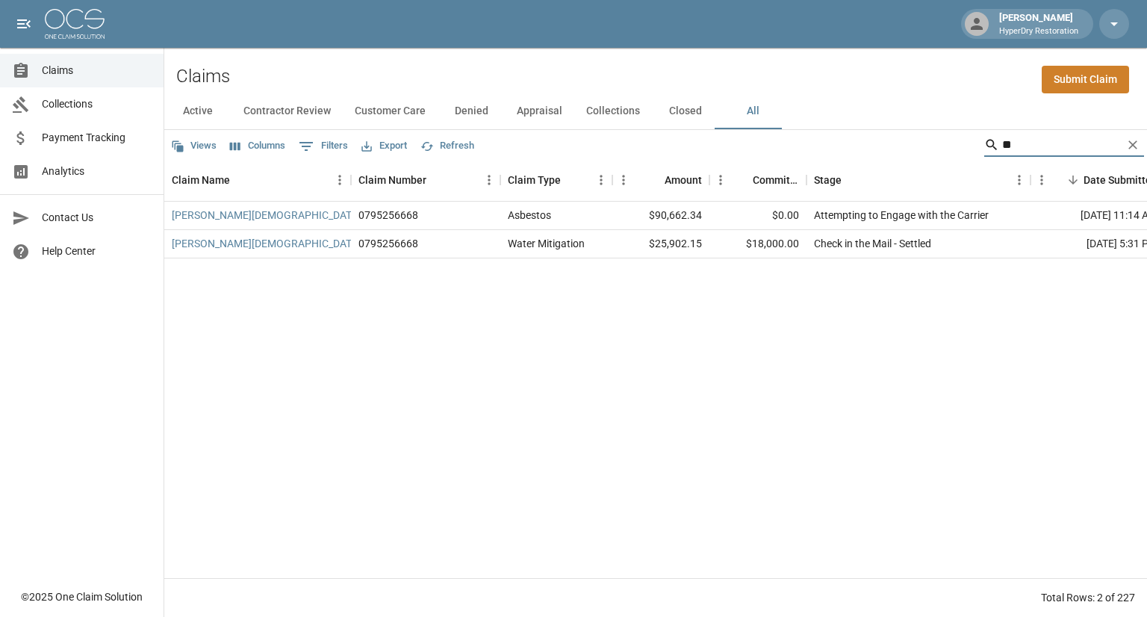
type input "*"
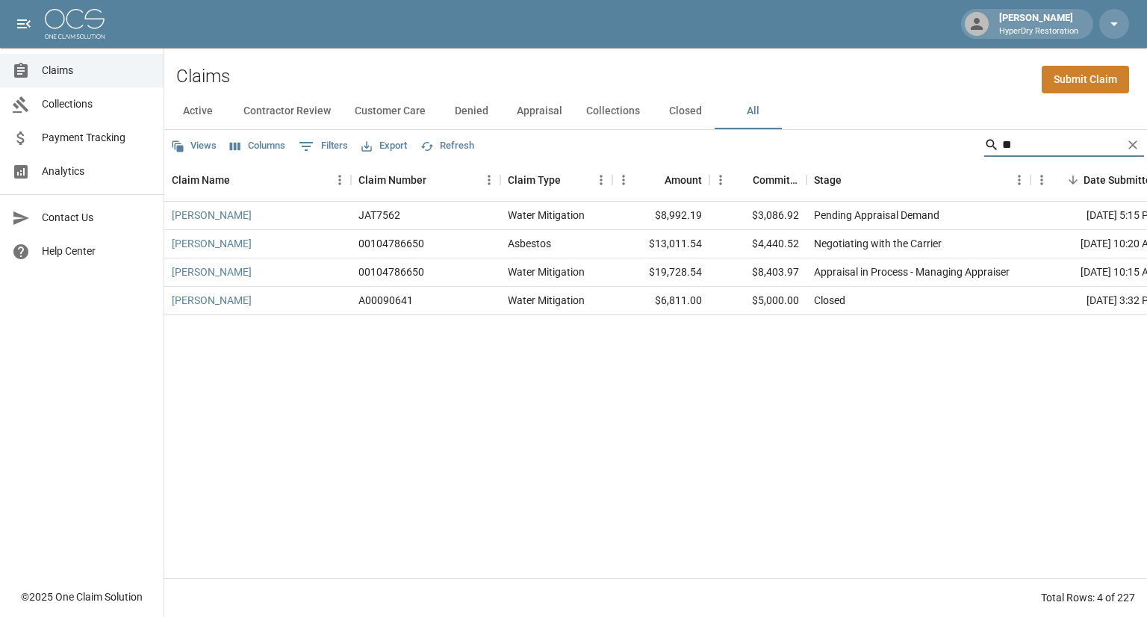
type input "*"
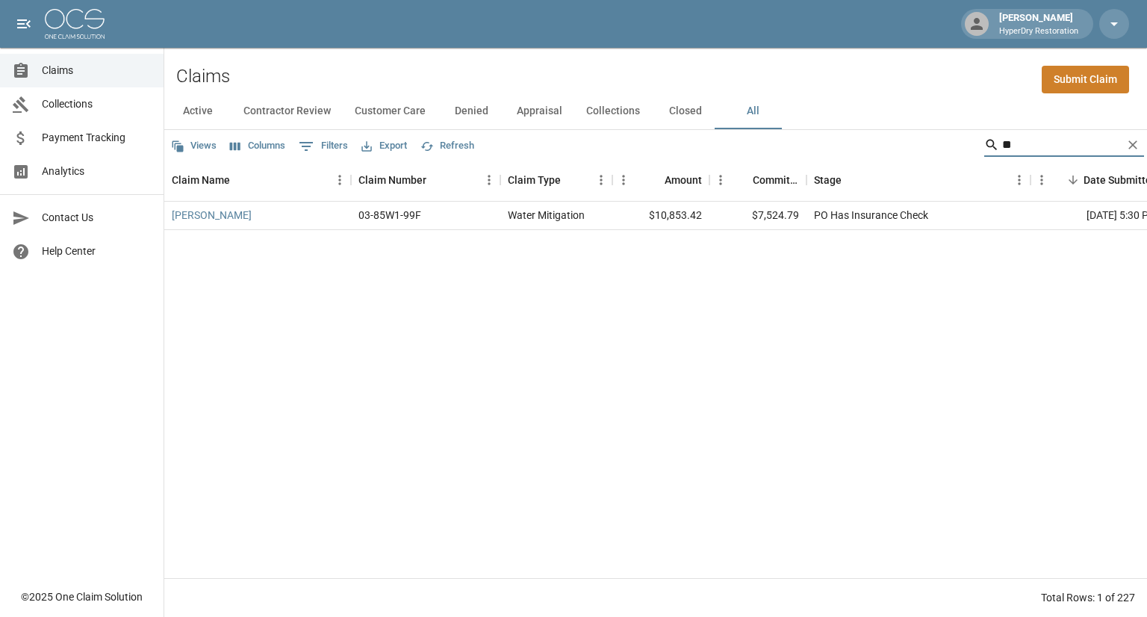
type input "*"
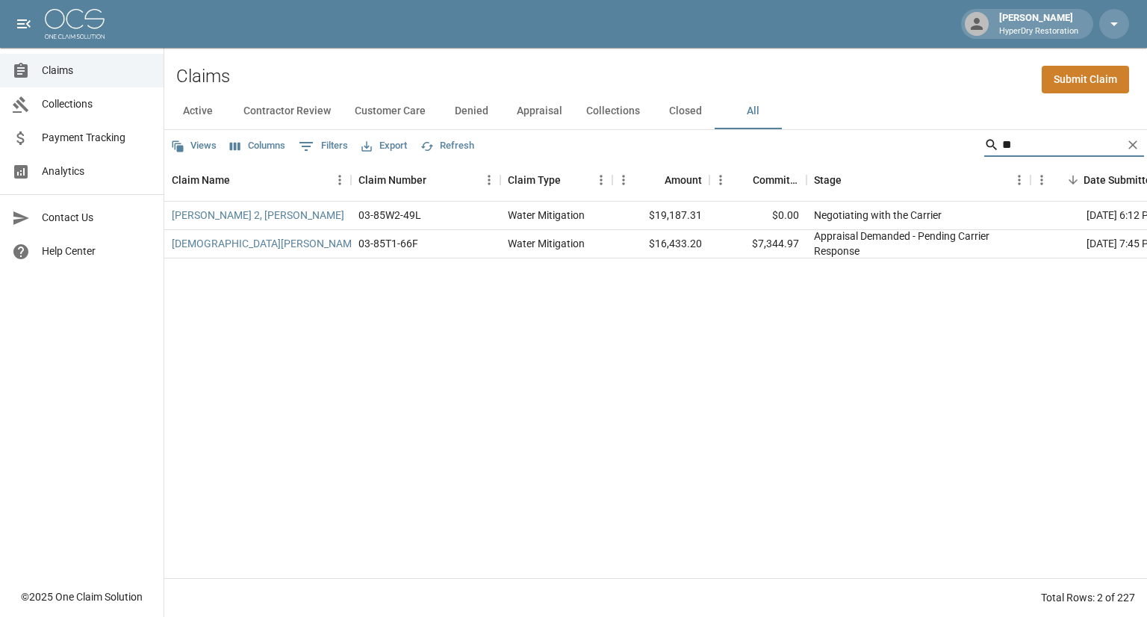
type input "*"
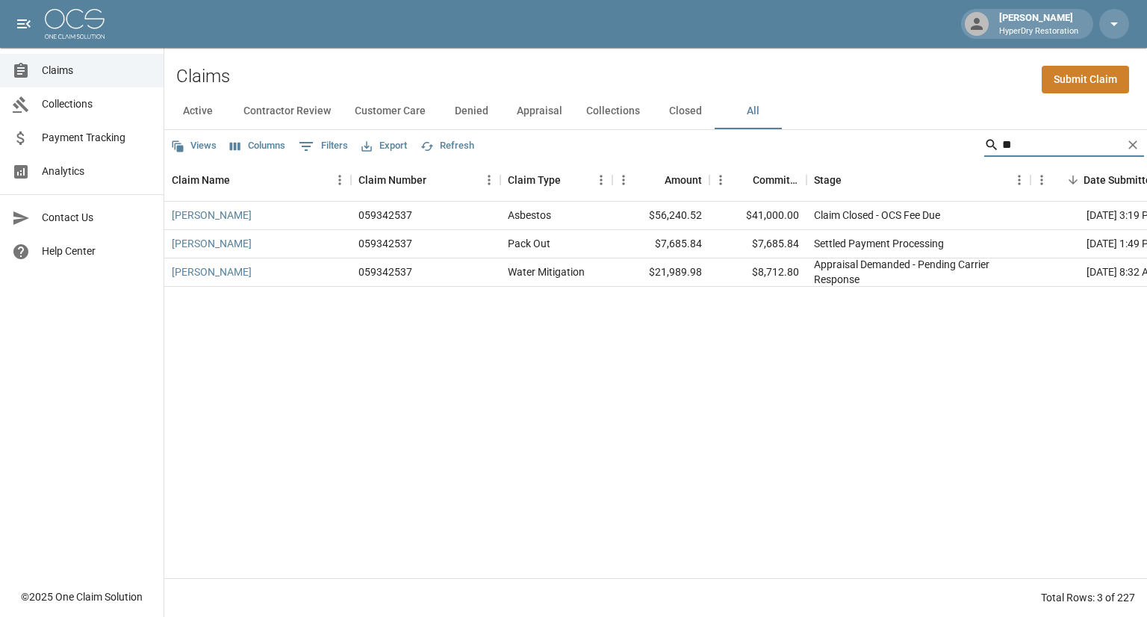
type input "*"
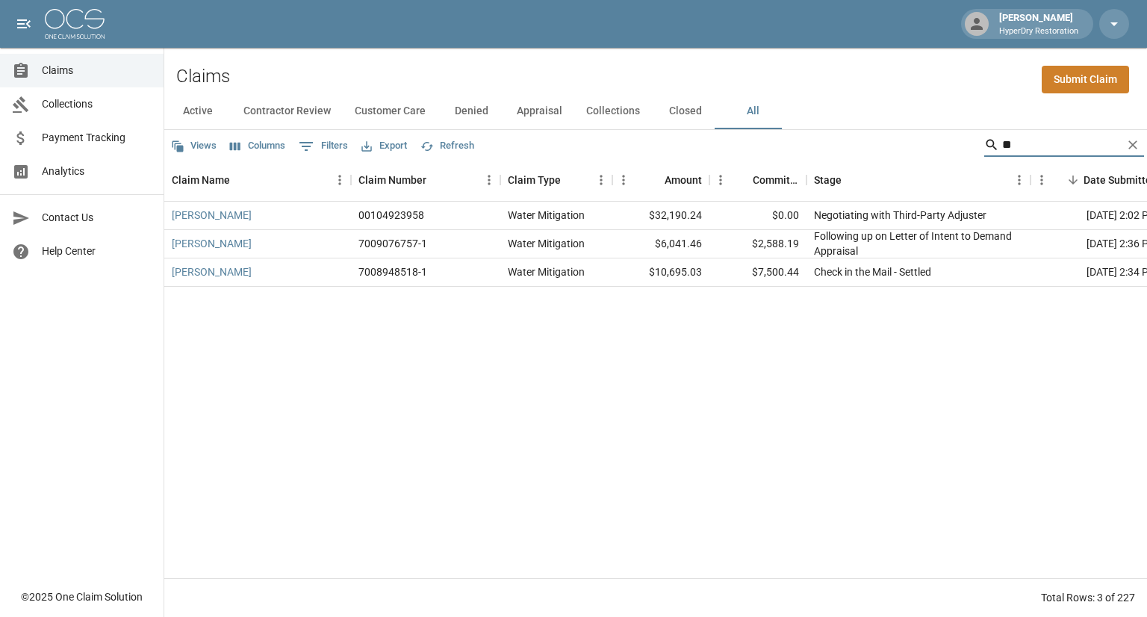
type input "*"
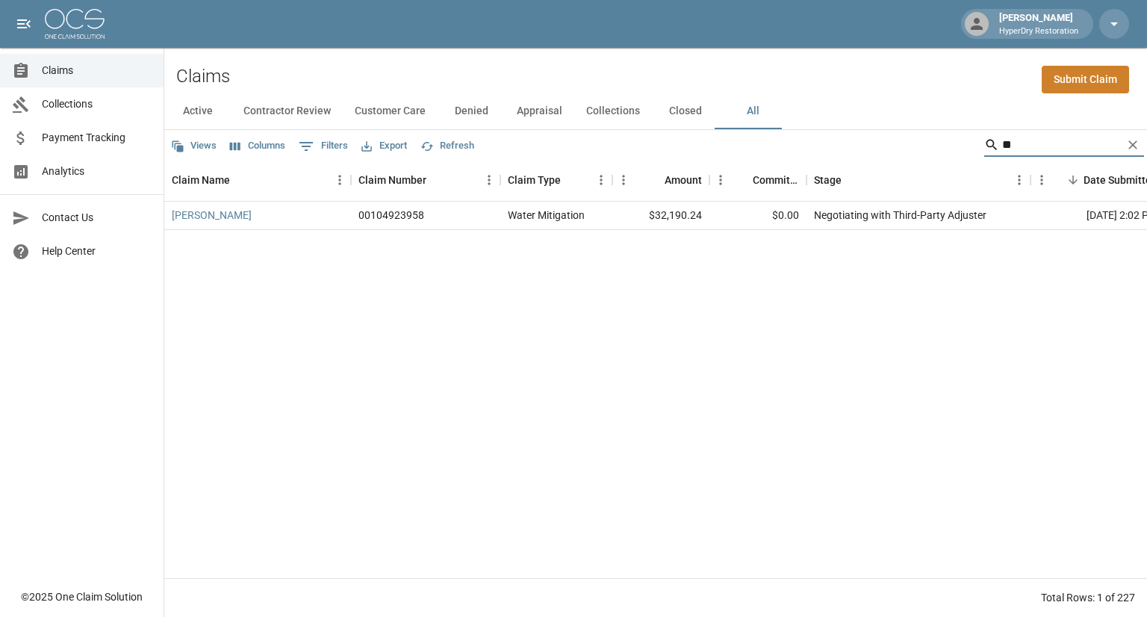
type input "*"
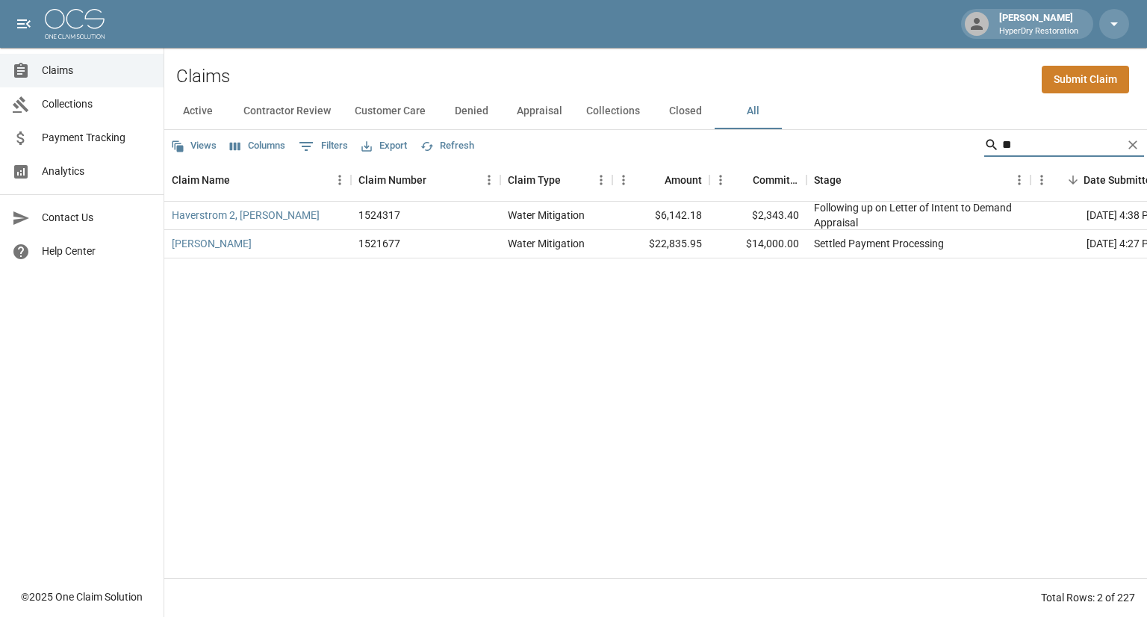
type input "*"
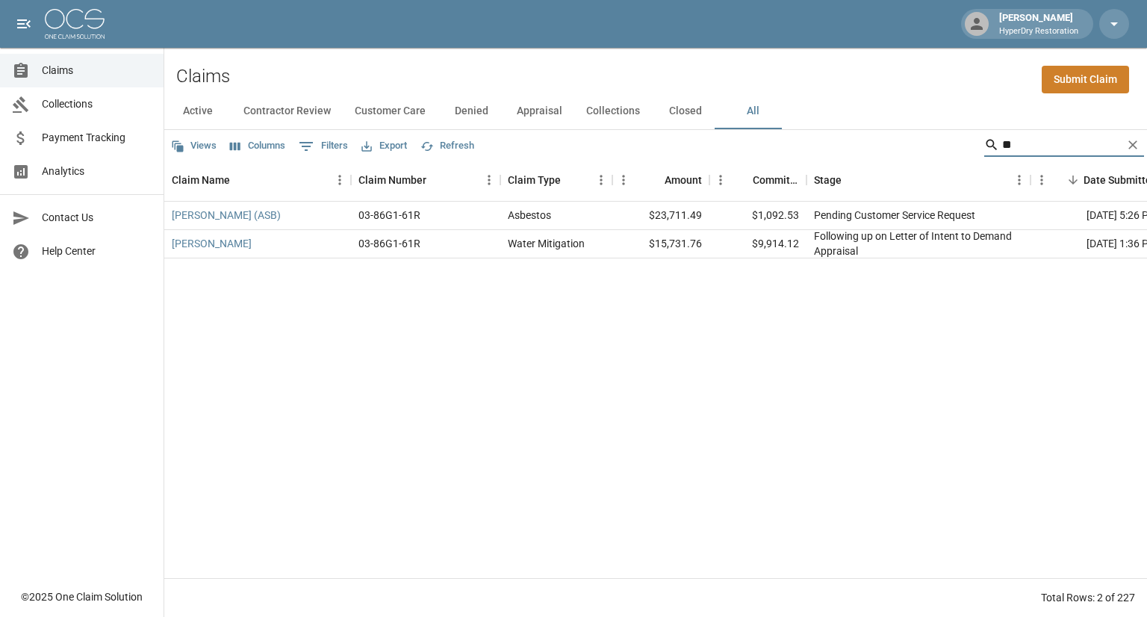
type input "*"
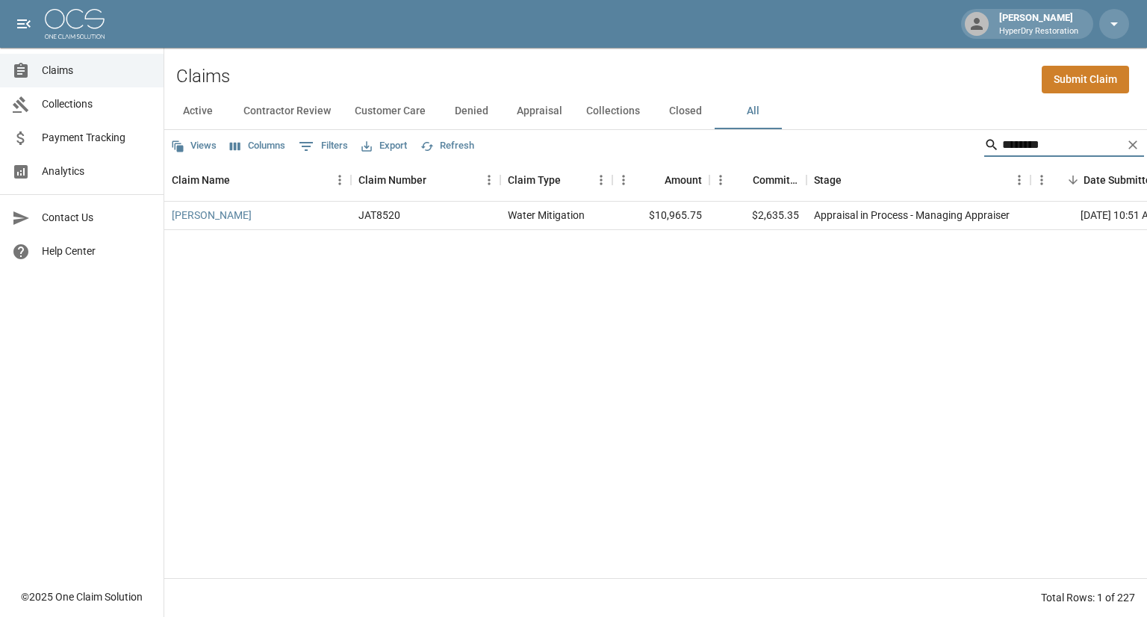
type input "********"
drag, startPoint x: 1046, startPoint y: 147, endPoint x: 785, endPoint y: 160, distance: 261.0
click at [785, 160] on div "Views Columns 0 Filters Export Refresh ******** Claim Name Claim Number Claim T…" at bounding box center [655, 373] width 983 height 487
type input "********"
click at [718, 513] on div "[PERSON_NAME] HO0001118987 Water Mitigation $13,152.94 $0.00 Claim Entered - Su…" at bounding box center [862, 390] width 1397 height 376
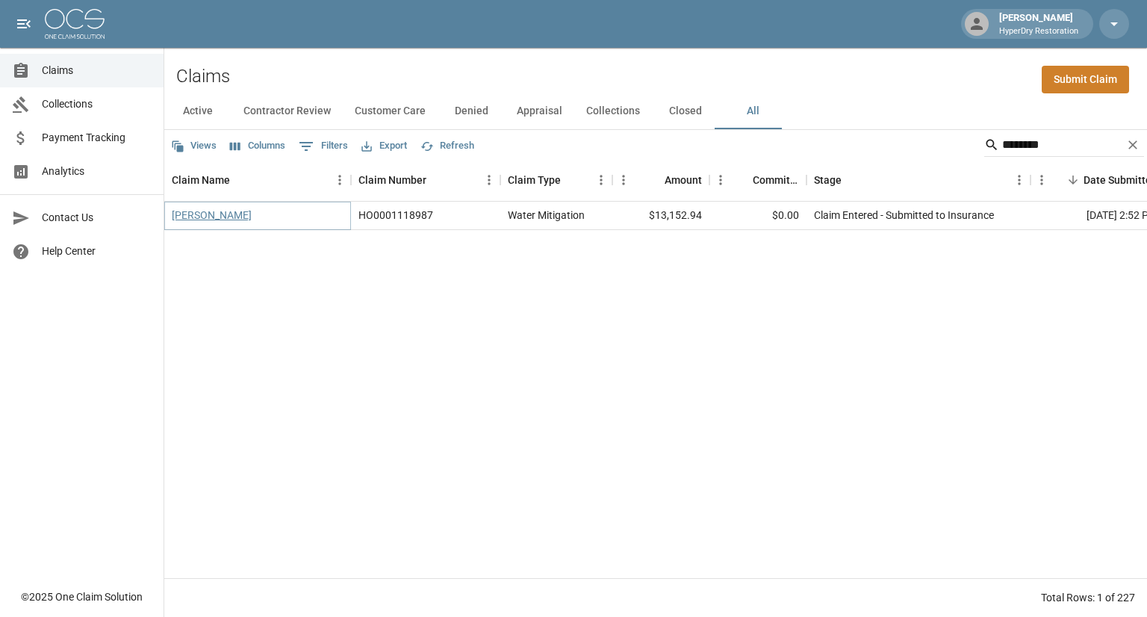
click at [204, 216] on link "[PERSON_NAME]" at bounding box center [212, 215] width 80 height 15
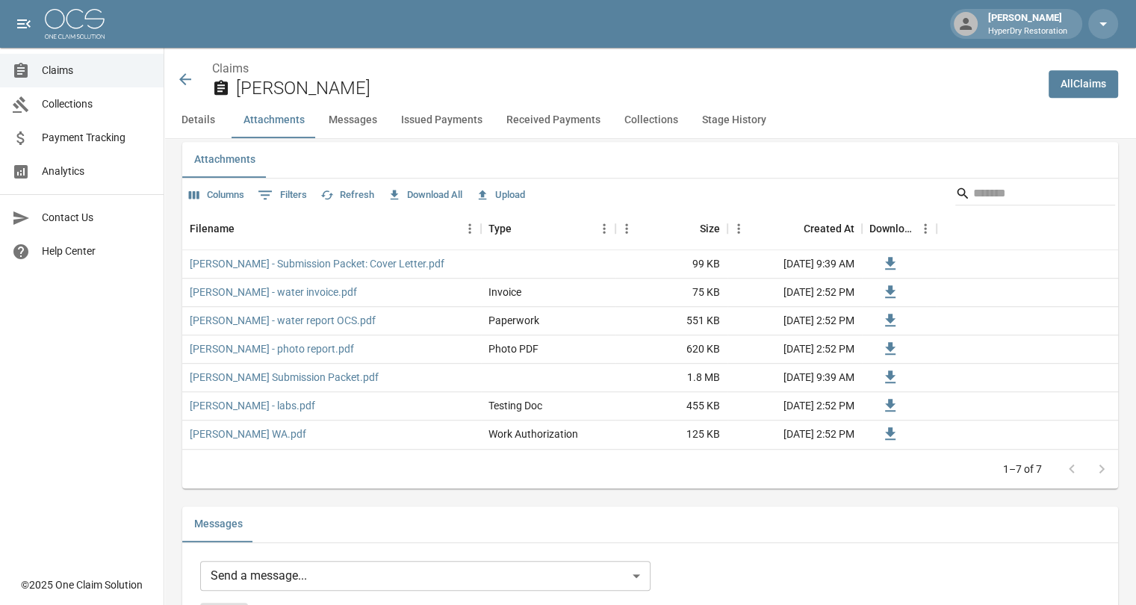
scroll to position [863, 0]
click at [366, 266] on link "[PERSON_NAME] - Submission Packet: Cover Letter.pdf" at bounding box center [317, 265] width 255 height 15
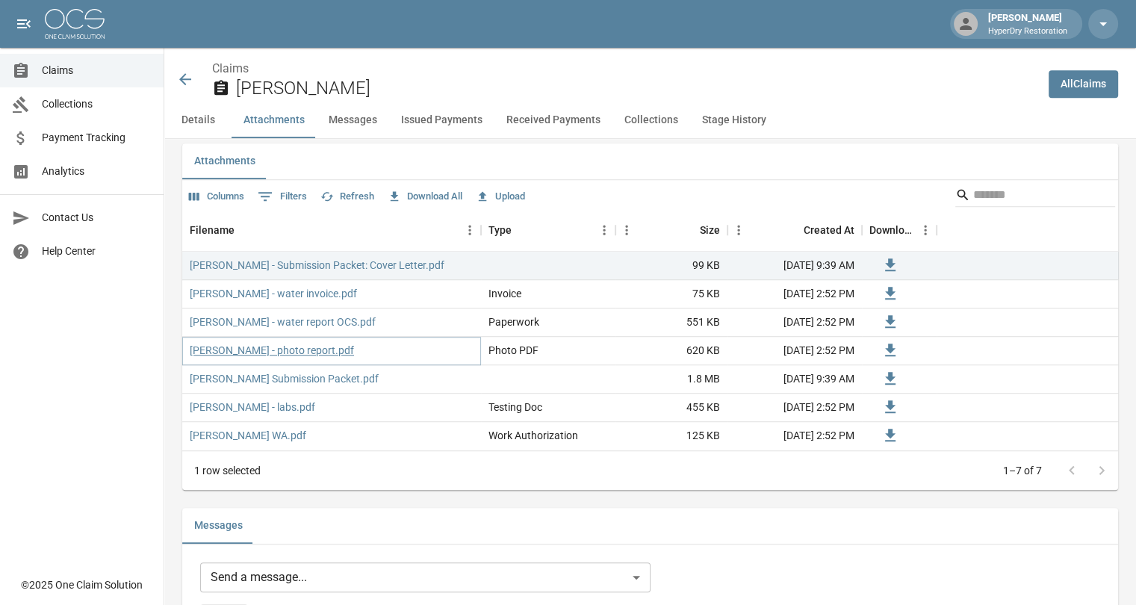
click at [276, 351] on link "[PERSON_NAME] - photo report.pdf" at bounding box center [272, 350] width 164 height 15
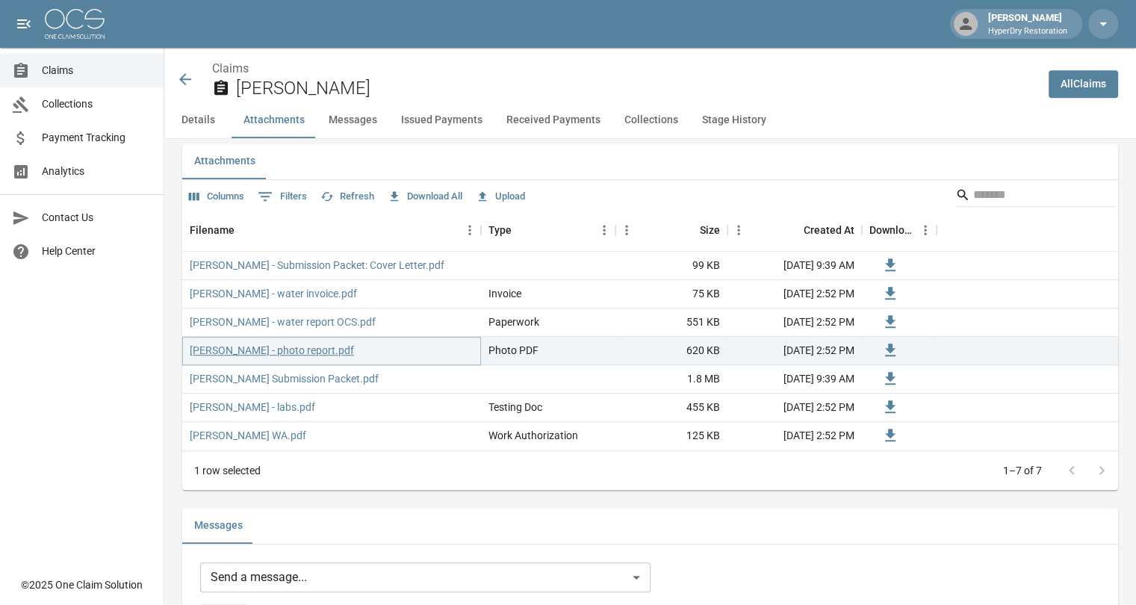
click at [275, 351] on link "[PERSON_NAME] - photo report.pdf" at bounding box center [272, 350] width 164 height 15
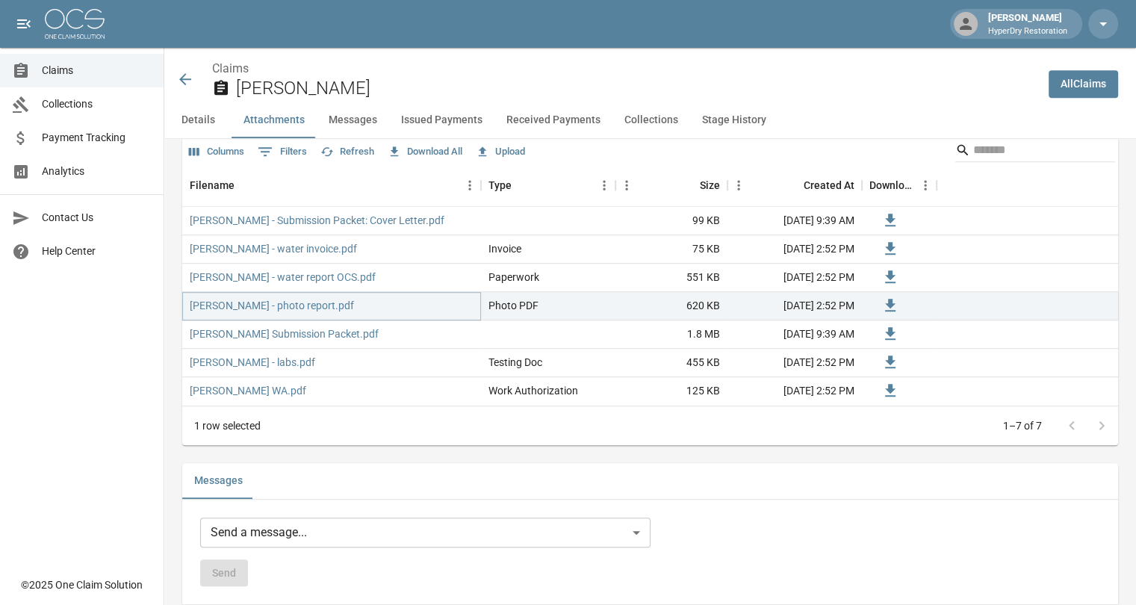
scroll to position [887, 0]
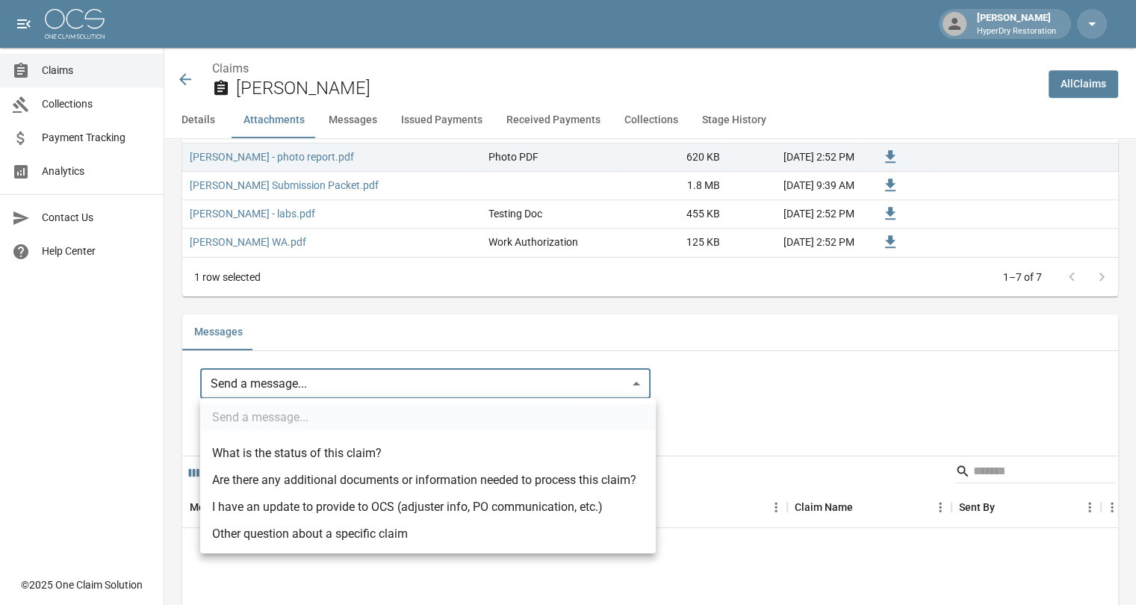
click at [325, 383] on body "[PERSON_NAME] HyperDry Restoration Claims Collections Payment Tracking Analytic…" at bounding box center [568, 418] width 1136 height 2951
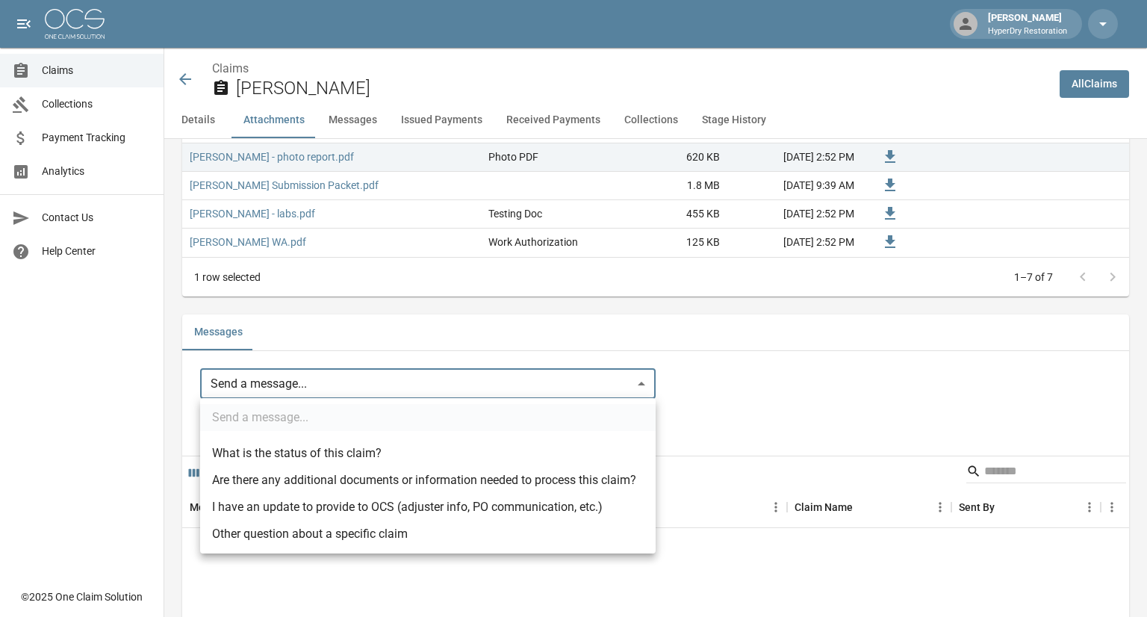
click at [441, 341] on div at bounding box center [573, 308] width 1147 height 617
